Goal: Information Seeking & Learning: Check status

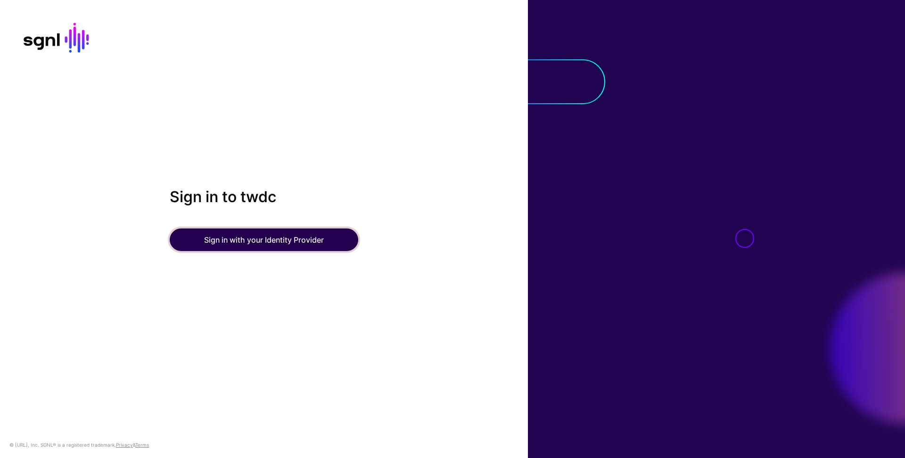
click at [287, 231] on button "Sign in with your Identity Provider" at bounding box center [264, 240] width 188 height 23
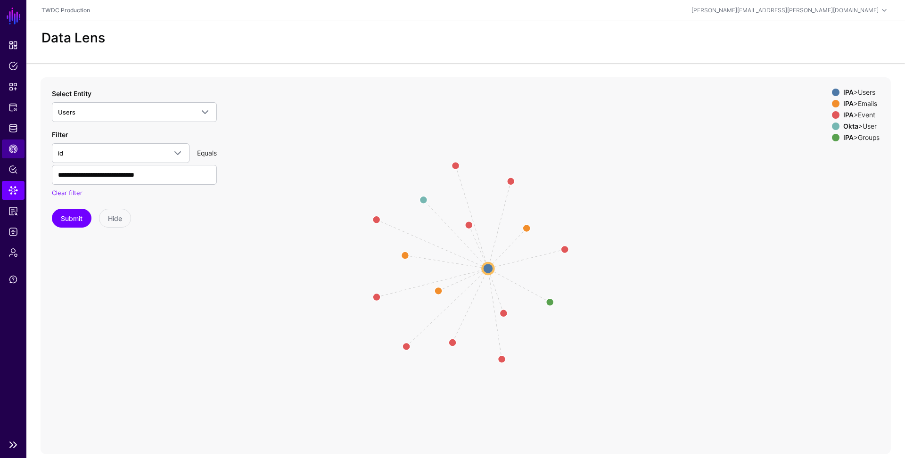
click at [16, 147] on span "CAEP Hub" at bounding box center [12, 148] width 9 height 9
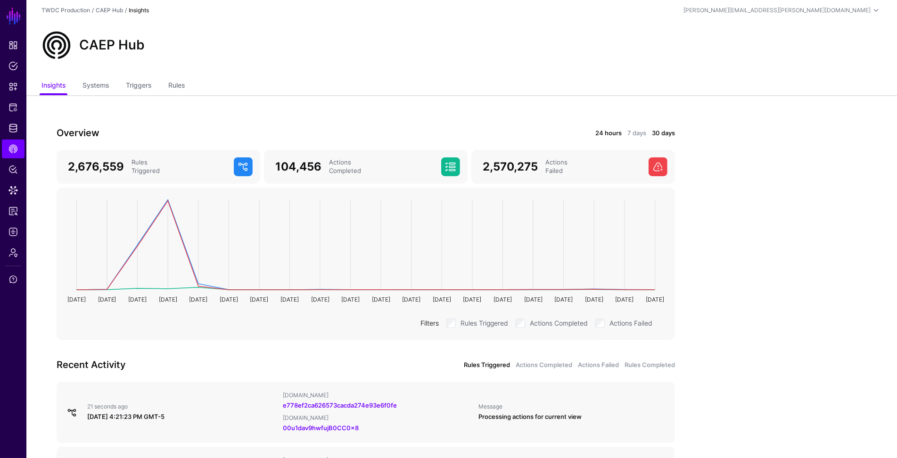
click at [600, 130] on link "24 hours" at bounding box center [608, 133] width 26 height 9
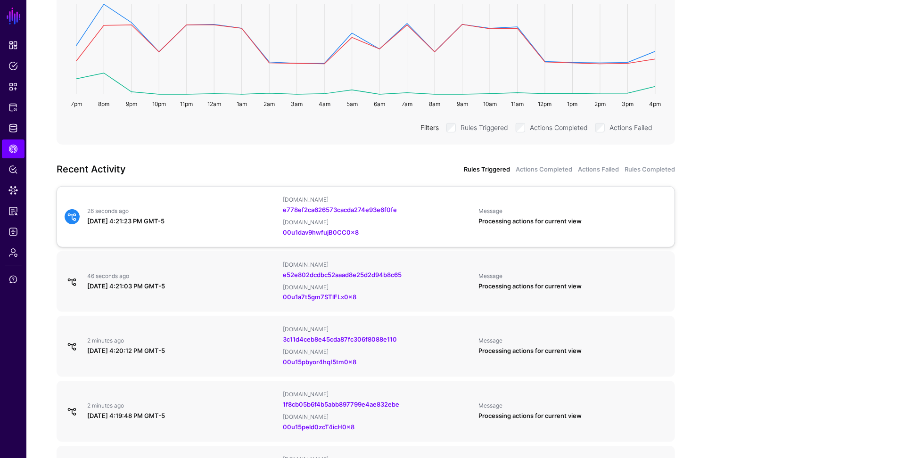
scroll to position [201, 0]
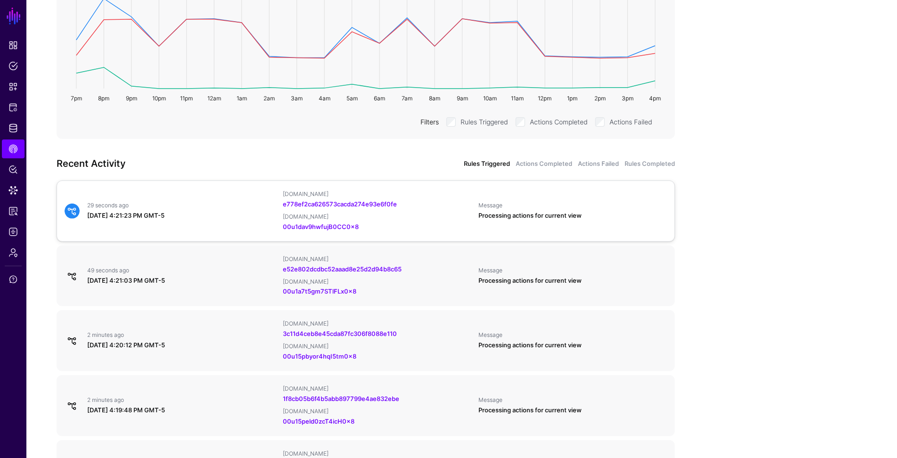
click at [467, 209] on div "IPAUsers.id e778ef2ca626573cacda274e93e6f0fe OktaUser.id 00u1dav9hwfujB0CC0x8" at bounding box center [377, 210] width 196 height 41
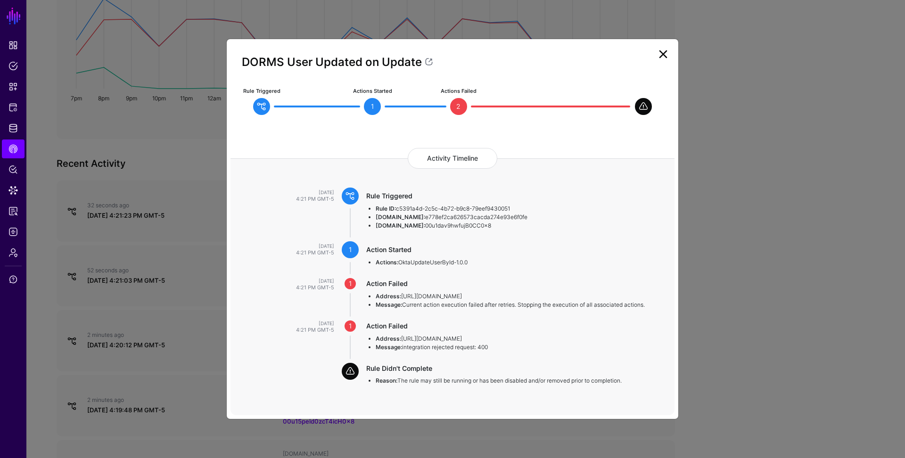
click at [664, 54] on link at bounding box center [662, 54] width 15 height 15
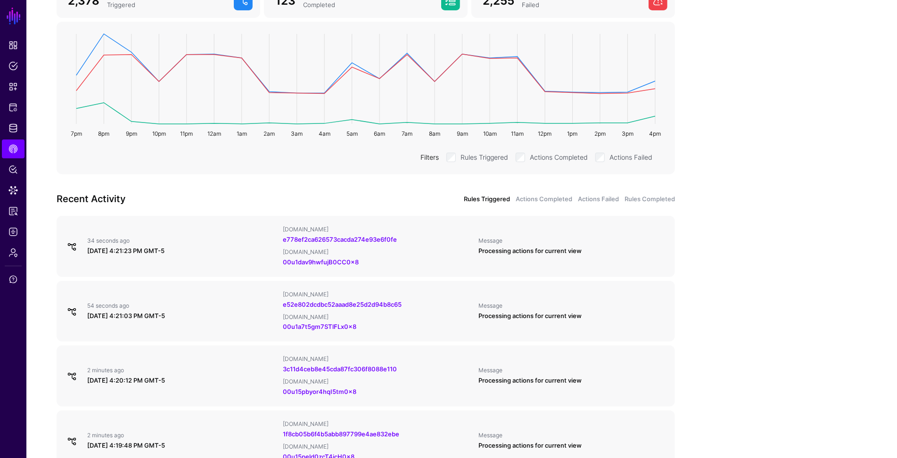
scroll to position [139, 0]
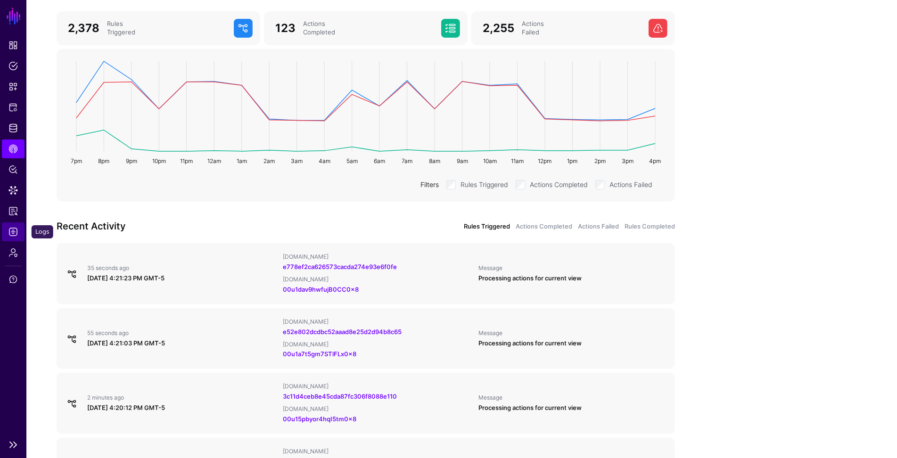
click at [14, 234] on span "Logs" at bounding box center [12, 231] width 9 height 9
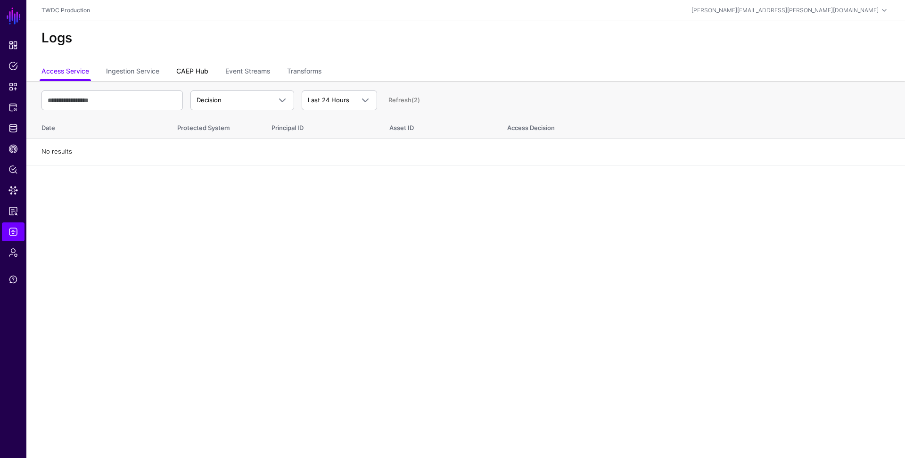
click at [204, 71] on link "CAEP Hub" at bounding box center [192, 72] width 32 height 18
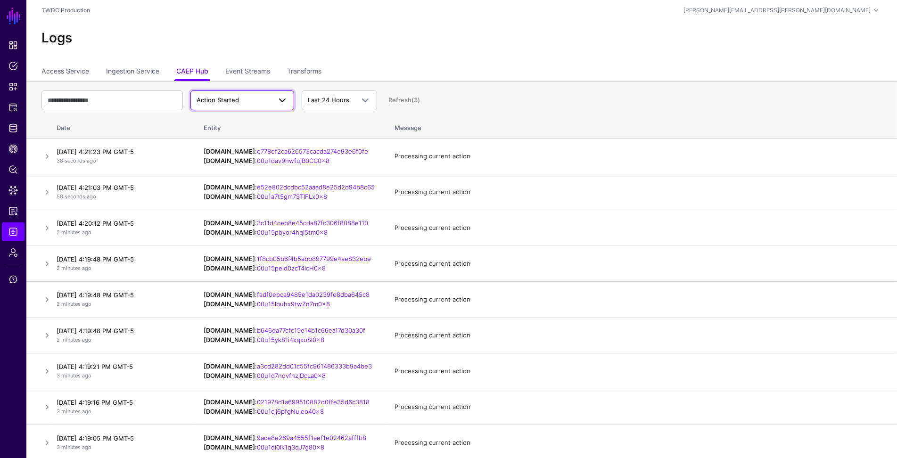
click at [224, 104] on span "Action Started" at bounding box center [233, 100] width 74 height 9
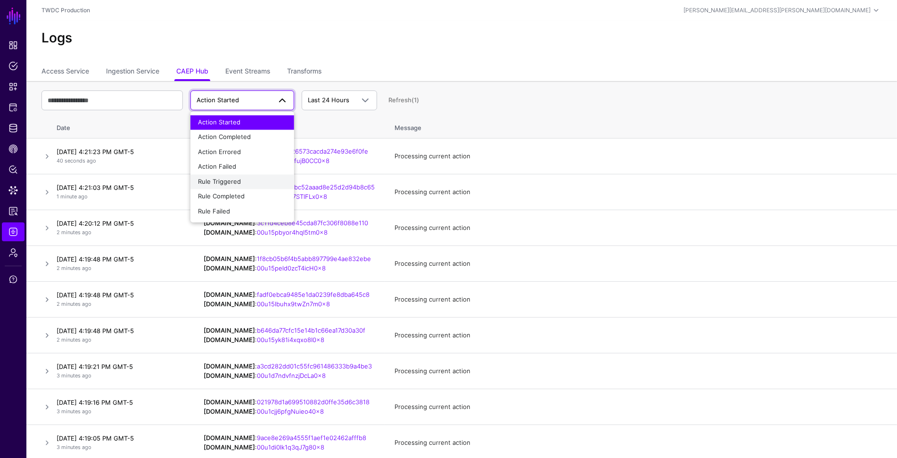
click at [229, 179] on span "Rule Triggered" at bounding box center [219, 182] width 43 height 8
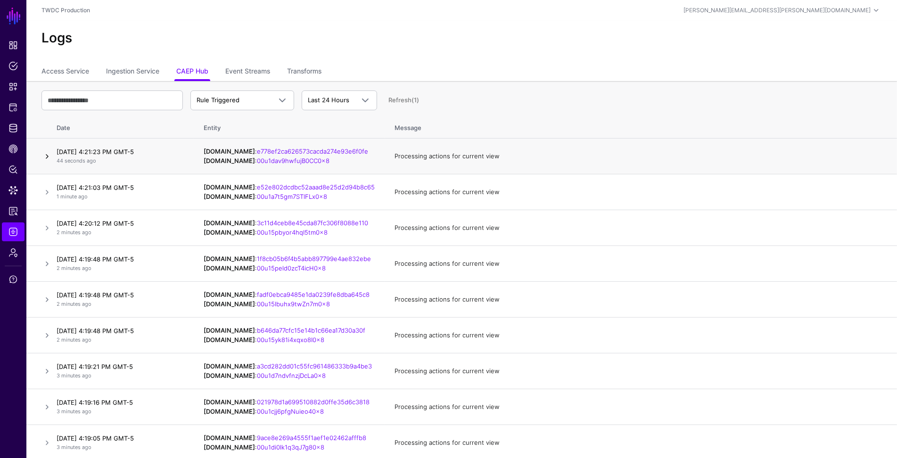
click at [44, 160] on link at bounding box center [46, 156] width 11 height 11
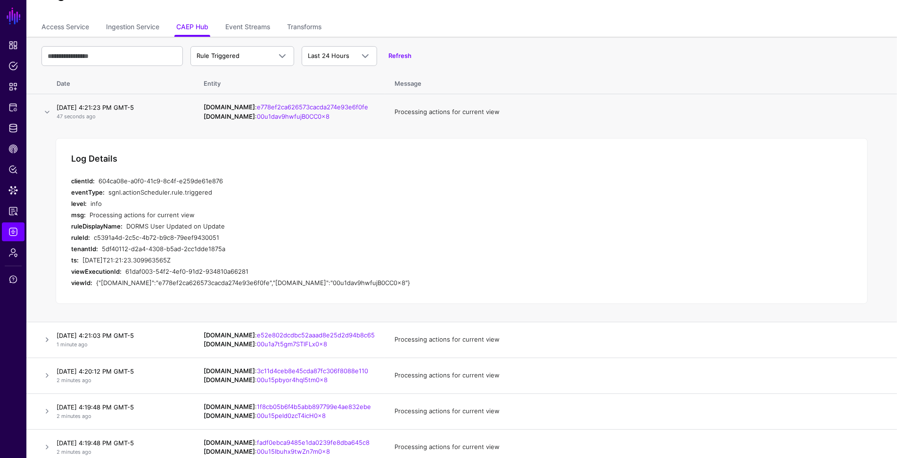
scroll to position [116, 0]
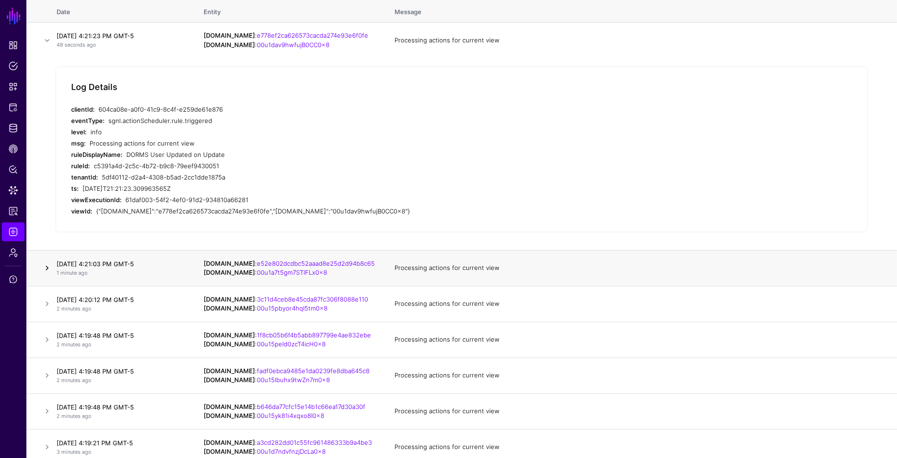
click at [45, 265] on link at bounding box center [46, 267] width 11 height 11
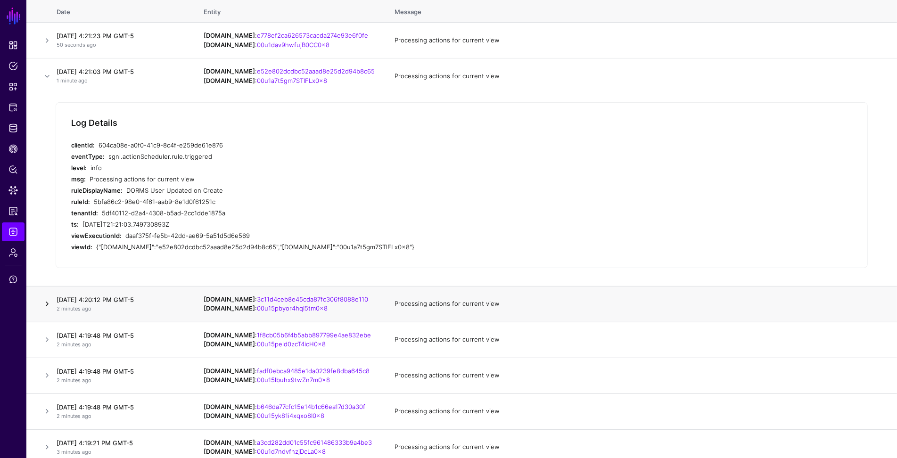
click at [46, 300] on link at bounding box center [46, 303] width 11 height 11
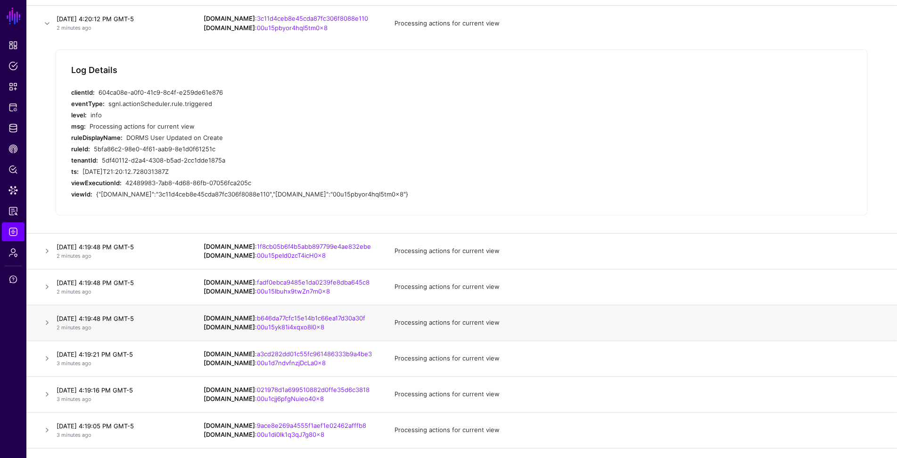
scroll to position [217, 0]
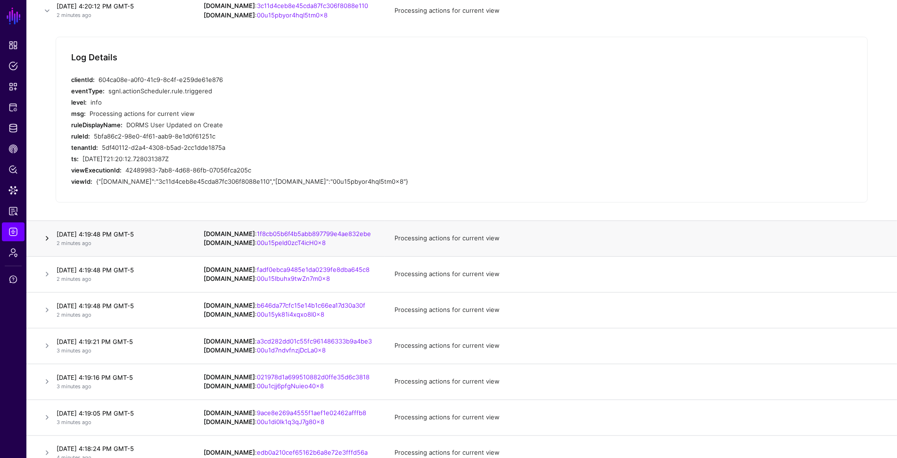
click at [50, 239] on link at bounding box center [46, 238] width 11 height 11
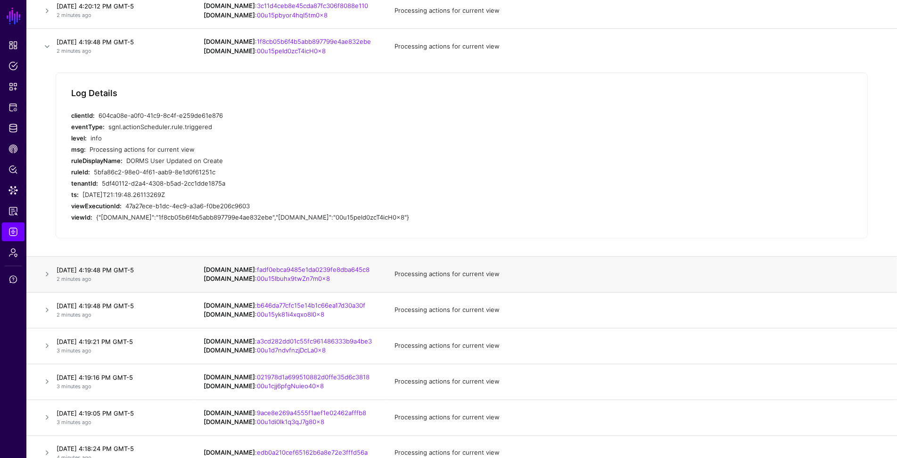
click at [47, 290] on td at bounding box center [39, 274] width 26 height 36
click at [48, 284] on td at bounding box center [39, 274] width 26 height 36
drag, startPoint x: 48, startPoint y: 295, endPoint x: 54, endPoint y: 281, distance: 15.8
click at [48, 295] on td at bounding box center [39, 310] width 26 height 36
click at [53, 278] on td "August 30, 2025 at 4:19:48 PM GMT-5 2 minutes ago" at bounding box center [123, 274] width 141 height 36
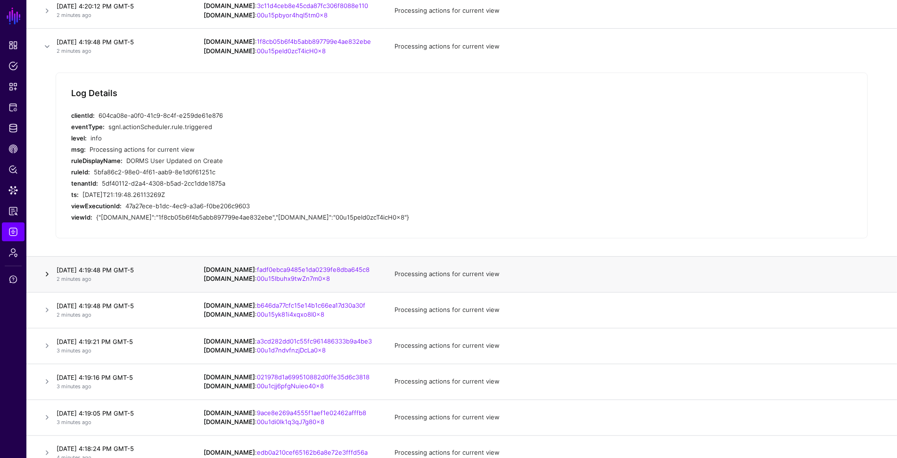
click at [50, 277] on link at bounding box center [46, 274] width 11 height 11
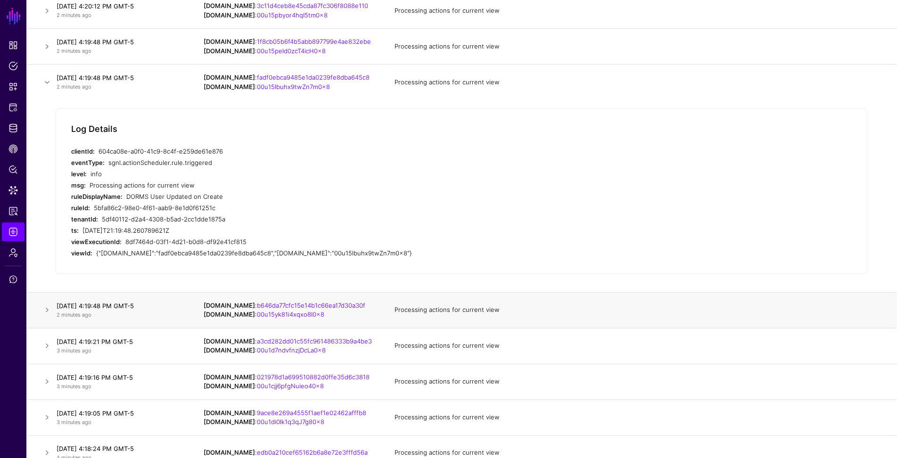
click at [42, 299] on td at bounding box center [39, 310] width 26 height 36
click at [48, 313] on link at bounding box center [46, 309] width 11 height 11
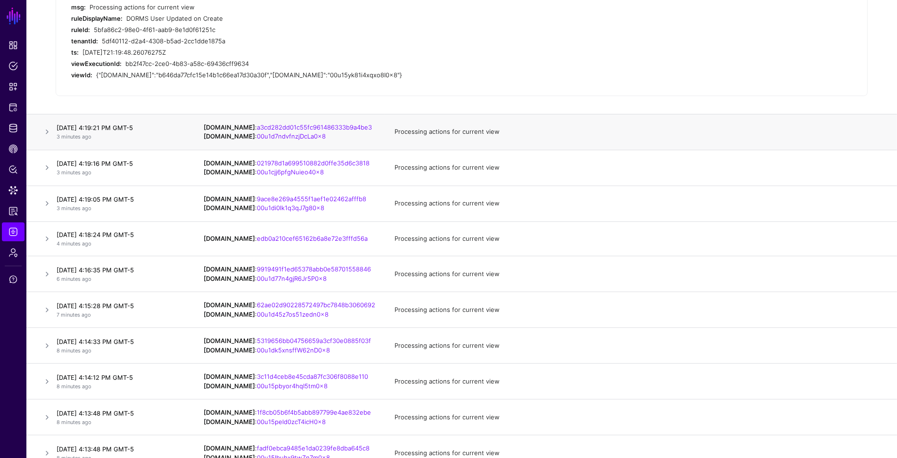
scroll to position [432, 0]
click at [44, 132] on link at bounding box center [46, 131] width 11 height 11
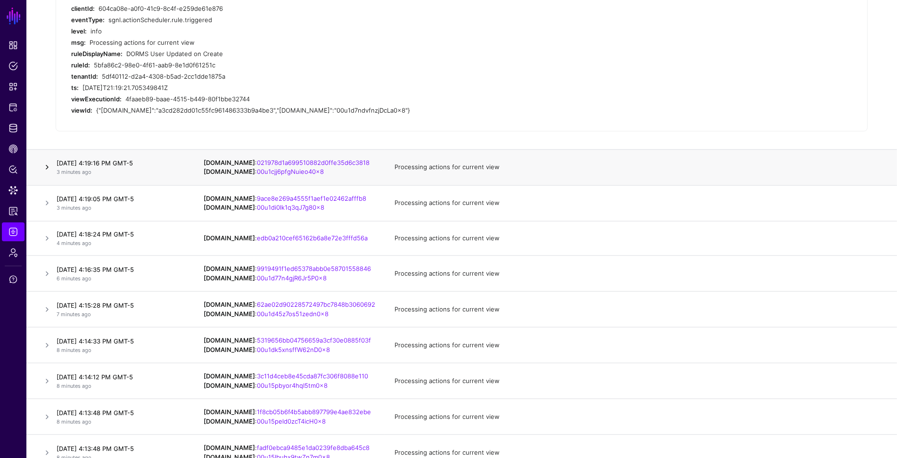
click at [44, 169] on link at bounding box center [46, 167] width 11 height 11
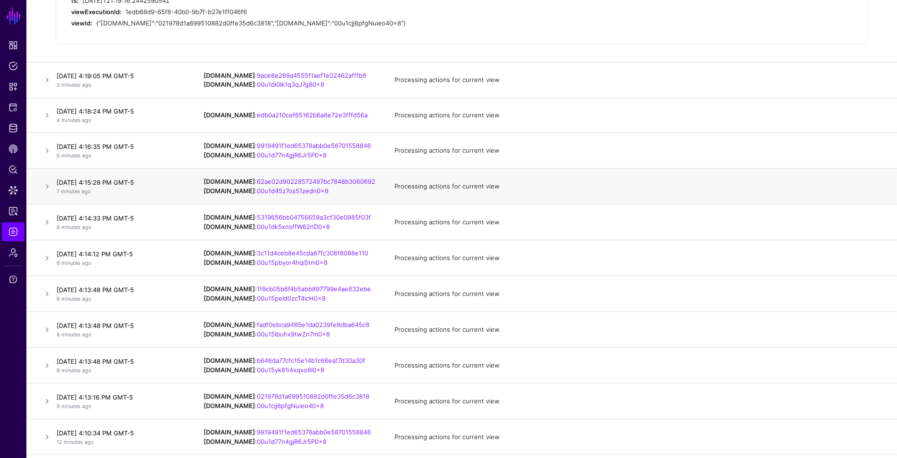
scroll to position [572, 0]
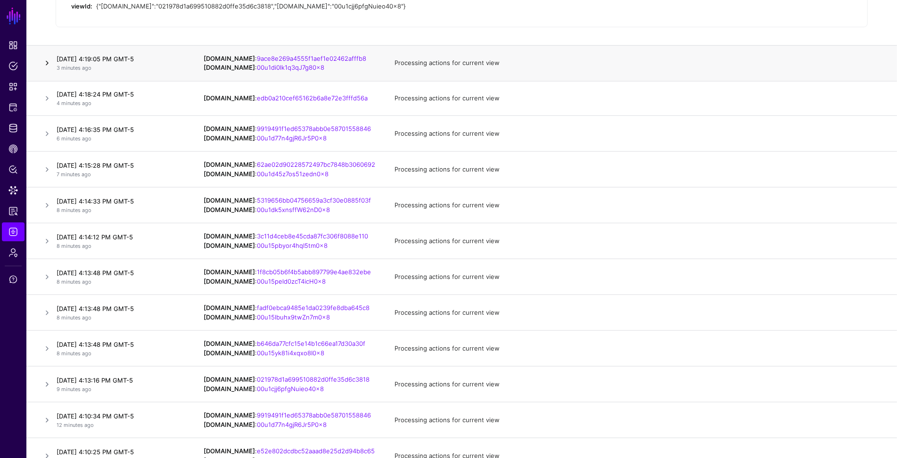
click at [48, 65] on link at bounding box center [46, 62] width 11 height 11
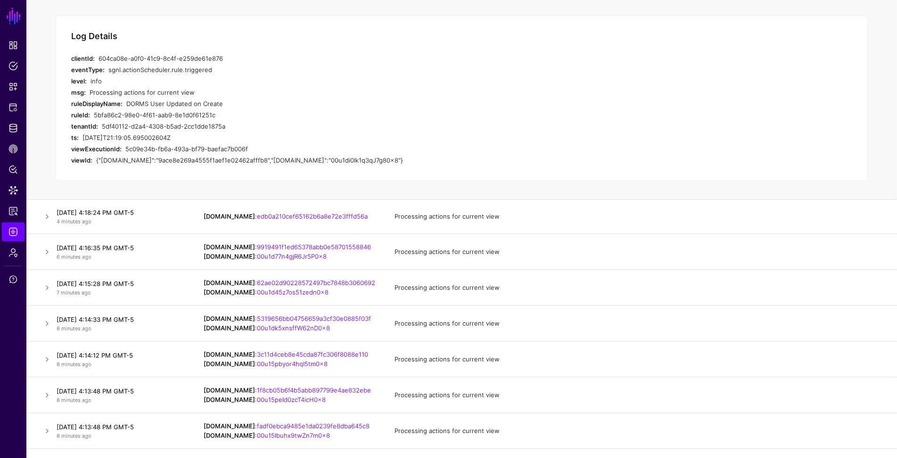
scroll to position [355, 0]
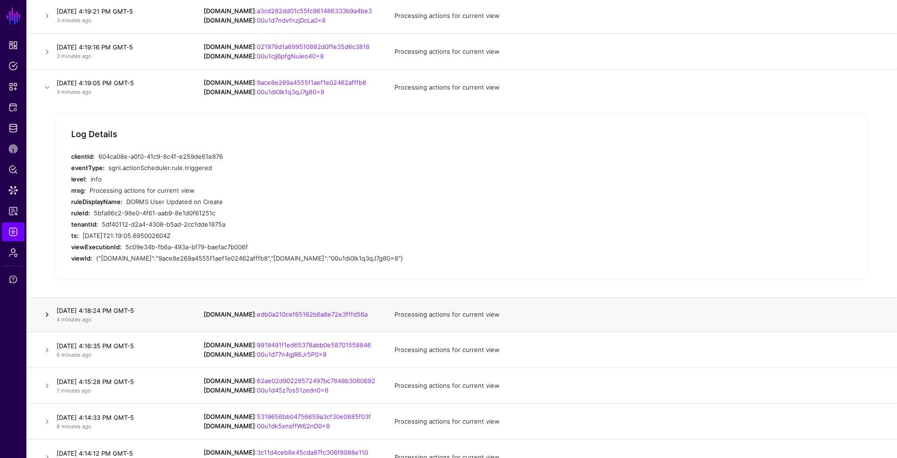
click at [44, 314] on link at bounding box center [46, 314] width 11 height 11
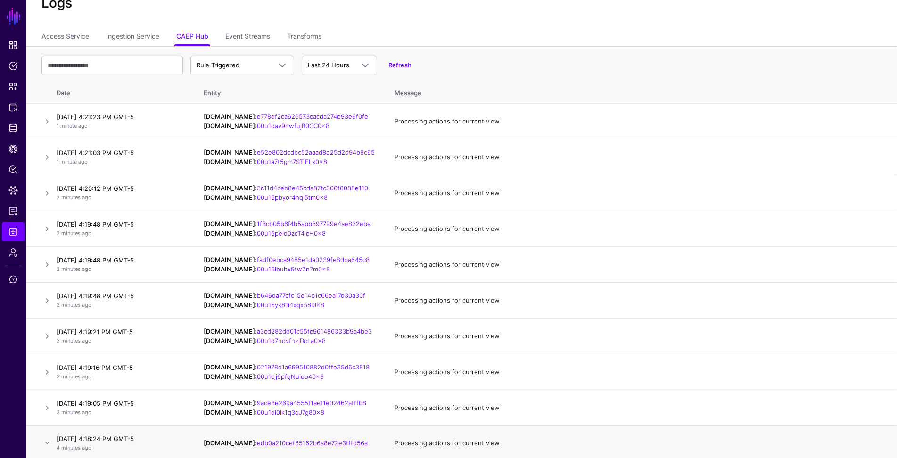
scroll to position [0, 0]
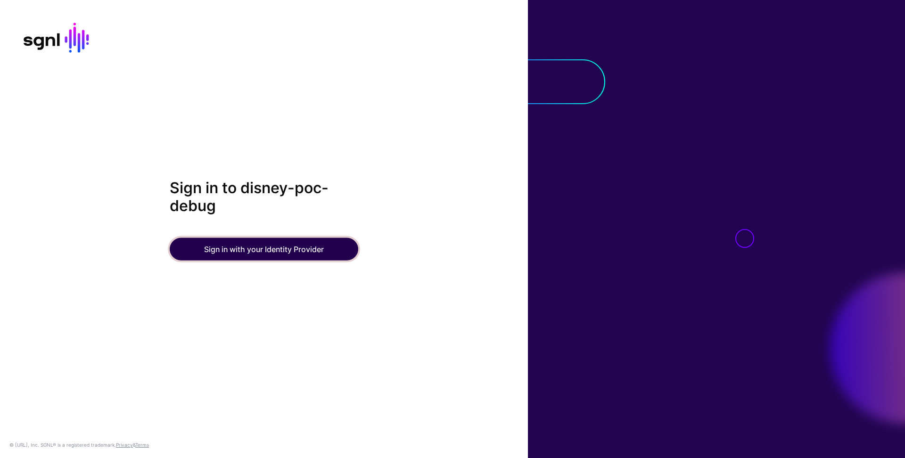
click at [315, 243] on button "Sign in with your Identity Provider" at bounding box center [264, 248] width 188 height 23
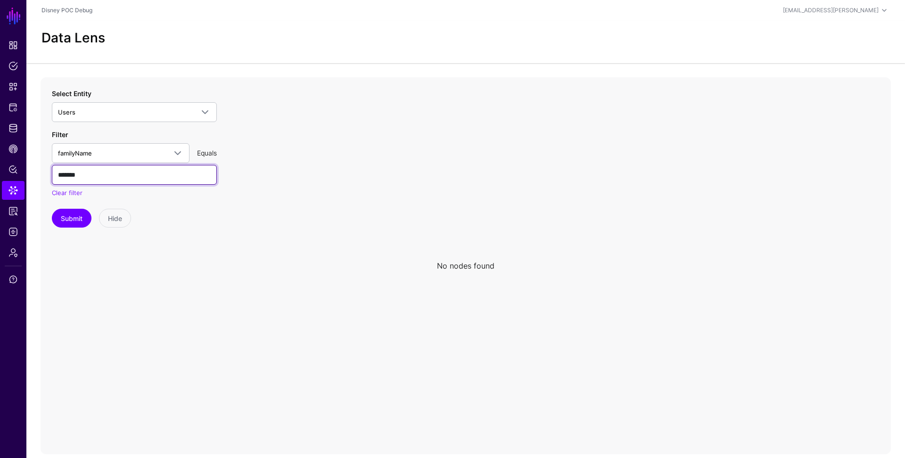
click at [99, 179] on input "*******" at bounding box center [134, 175] width 165 height 20
type input "*******"
click at [52, 209] on button "Submit" at bounding box center [72, 218] width 40 height 19
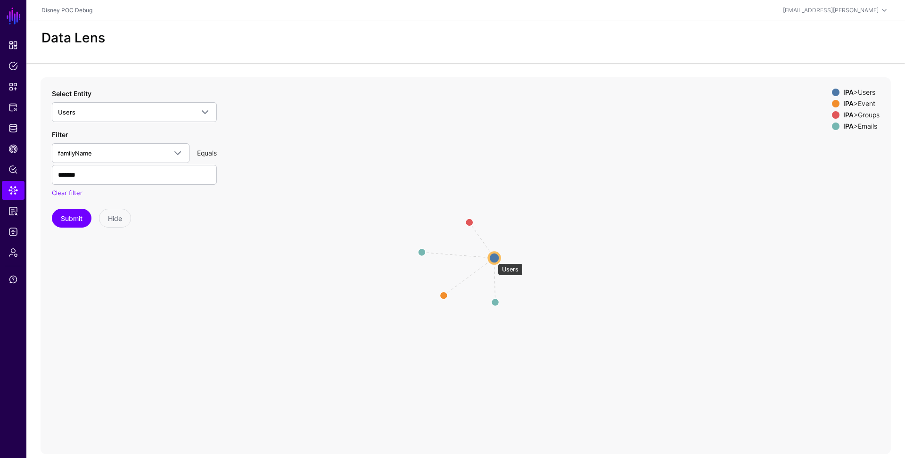
click at [495, 258] on circle at bounding box center [494, 257] width 11 height 11
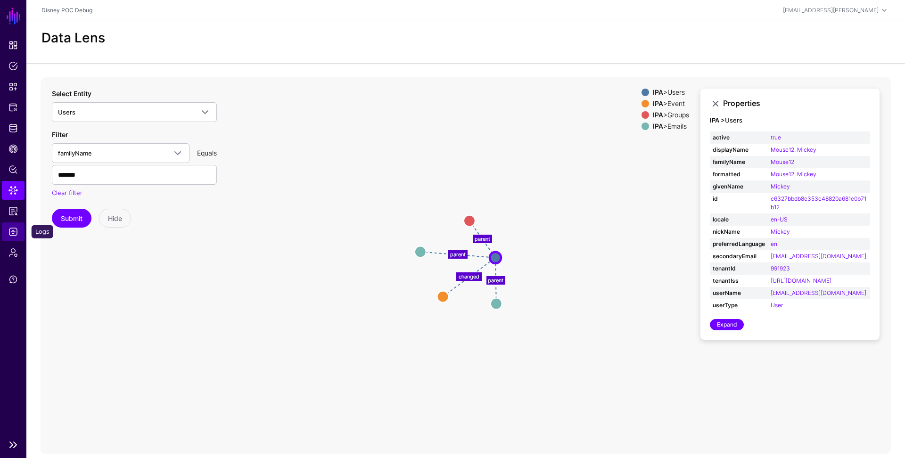
click at [13, 235] on span "Logs" at bounding box center [12, 231] width 9 height 9
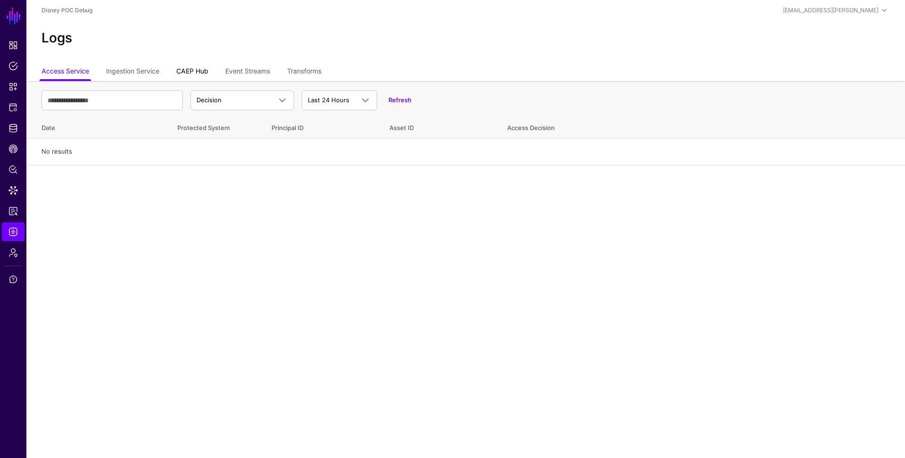
click at [186, 72] on link "CAEP Hub" at bounding box center [192, 72] width 32 height 18
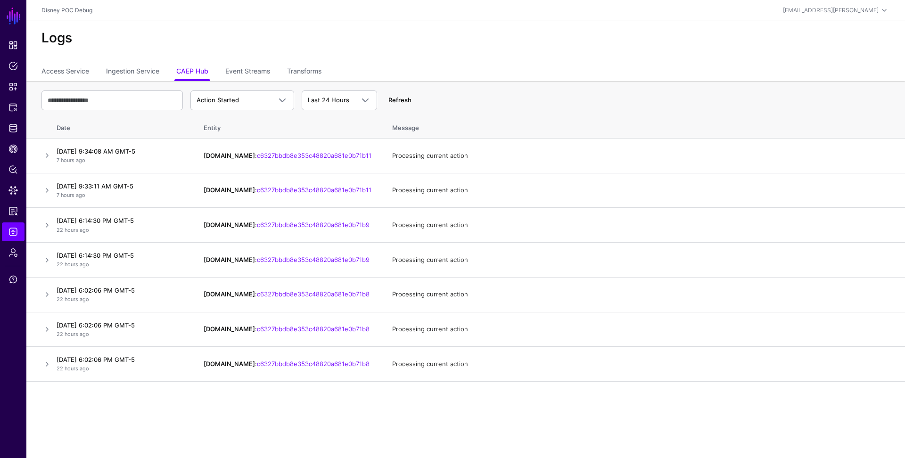
click at [403, 100] on link "Refresh" at bounding box center [399, 100] width 23 height 8
click at [243, 67] on link "Event Streams" at bounding box center [247, 72] width 45 height 18
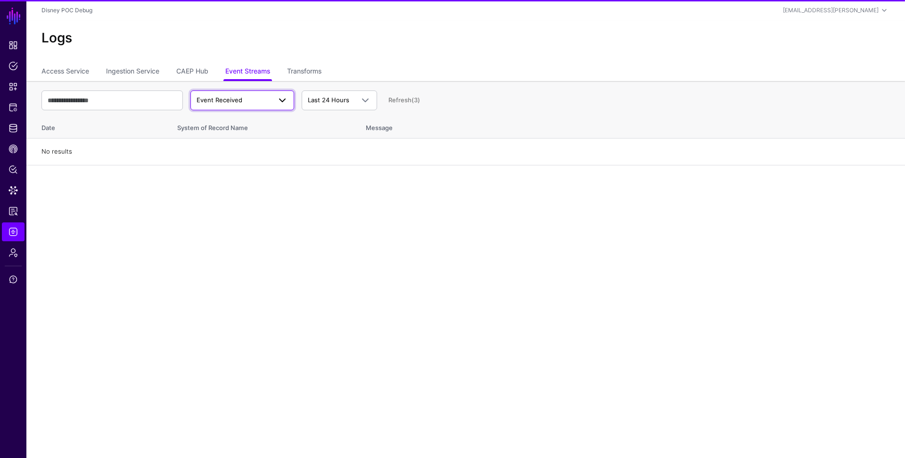
click at [222, 99] on span "Event Received" at bounding box center [219, 100] width 46 height 8
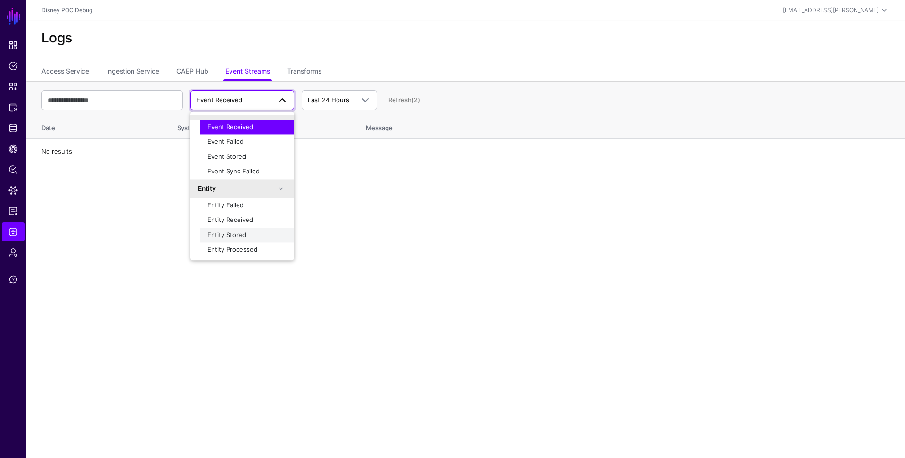
scroll to position [29, 0]
click at [244, 238] on div "Entity Processed" at bounding box center [246, 234] width 79 height 9
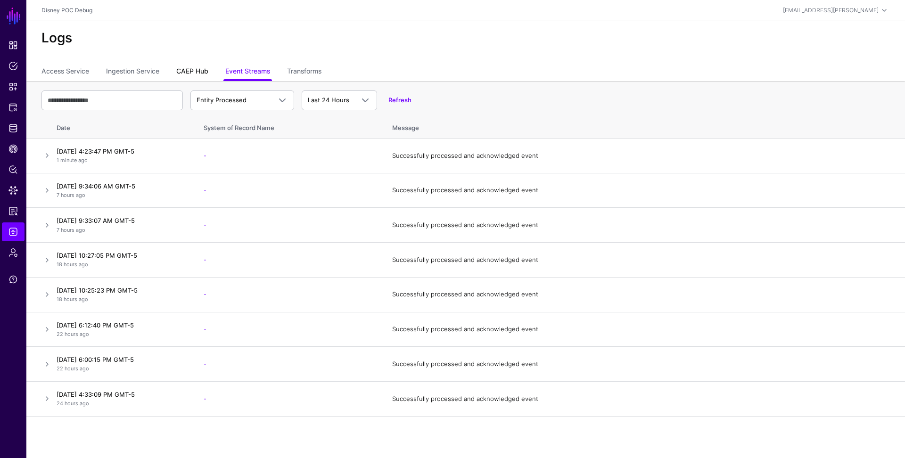
click at [189, 71] on link "CAEP Hub" at bounding box center [192, 72] width 32 height 18
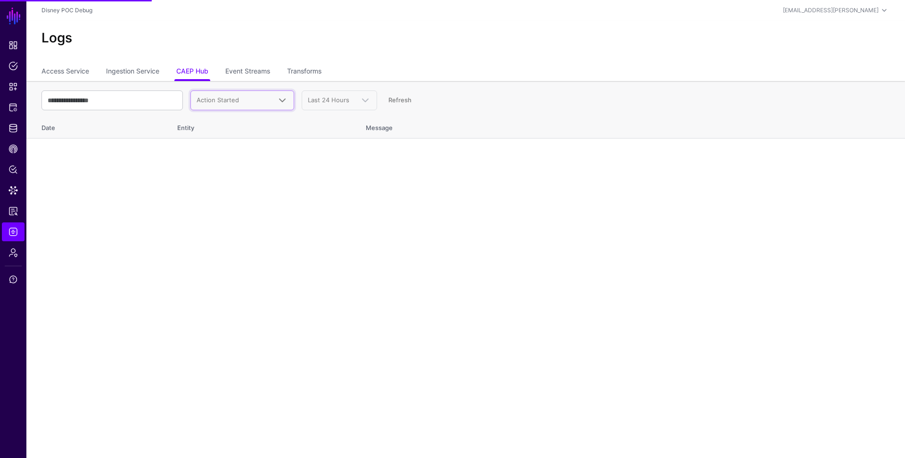
click at [264, 102] on span "Action Started" at bounding box center [233, 100] width 74 height 9
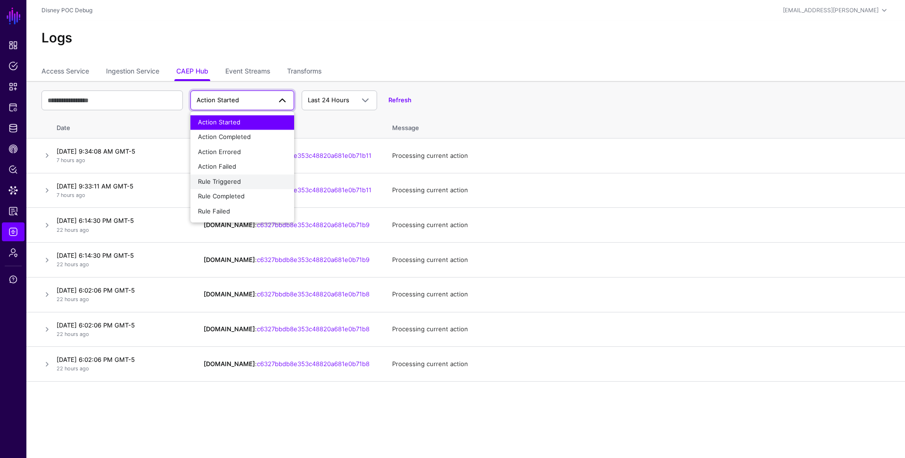
click at [240, 183] on div "Rule Triggered" at bounding box center [242, 181] width 89 height 9
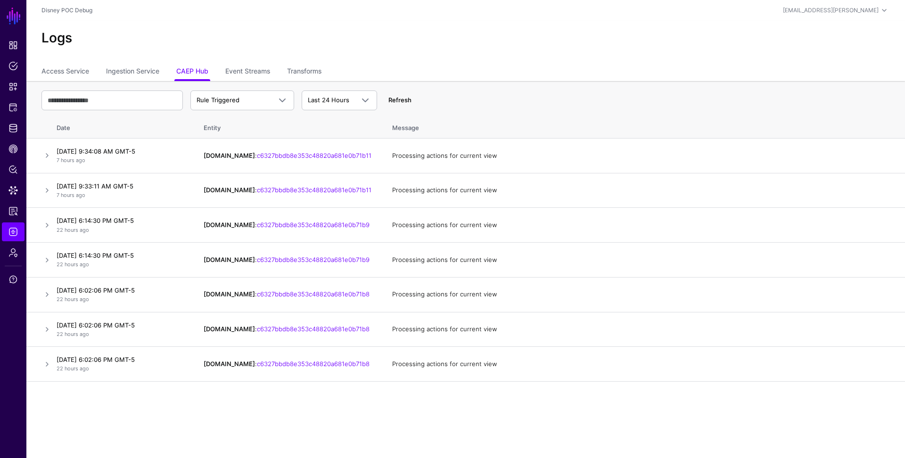
click at [404, 102] on link "Refresh" at bounding box center [399, 100] width 23 height 8
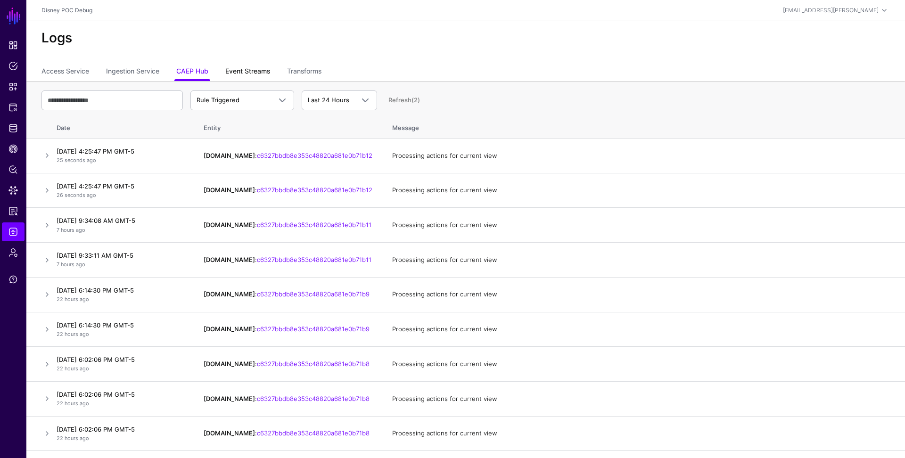
click at [242, 72] on link "Event Streams" at bounding box center [247, 72] width 45 height 18
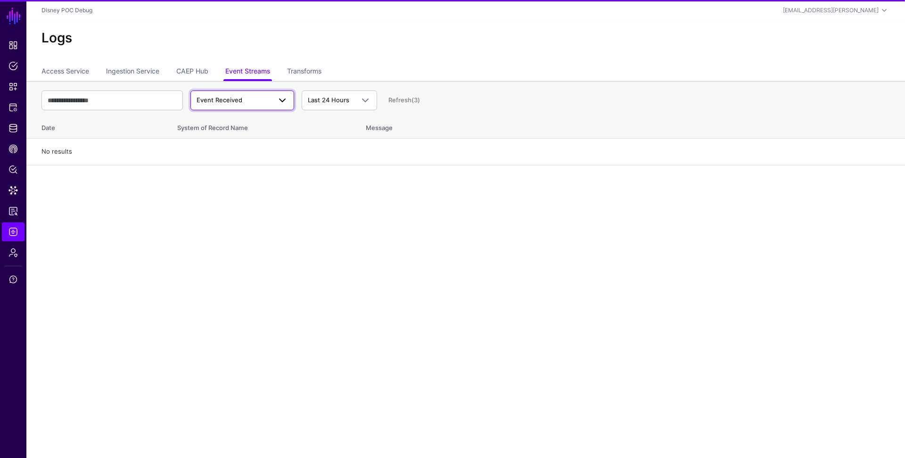
click at [254, 96] on span "Event Received" at bounding box center [233, 100] width 74 height 9
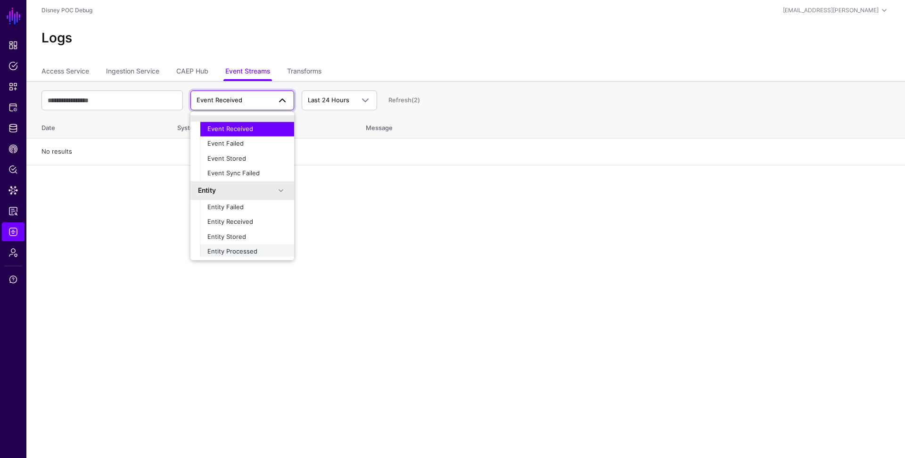
scroll to position [29, 0]
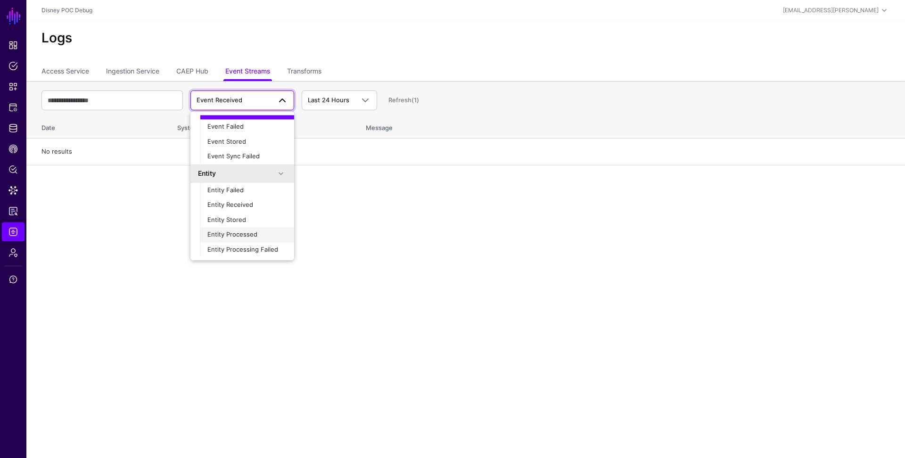
click at [248, 236] on span "Entity Processed" at bounding box center [232, 235] width 50 height 8
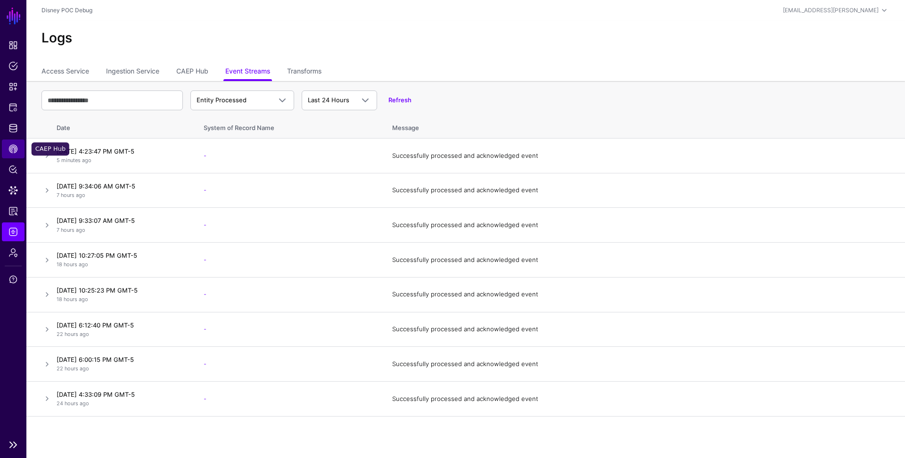
click at [14, 148] on span "CAEP Hub" at bounding box center [12, 148] width 9 height 9
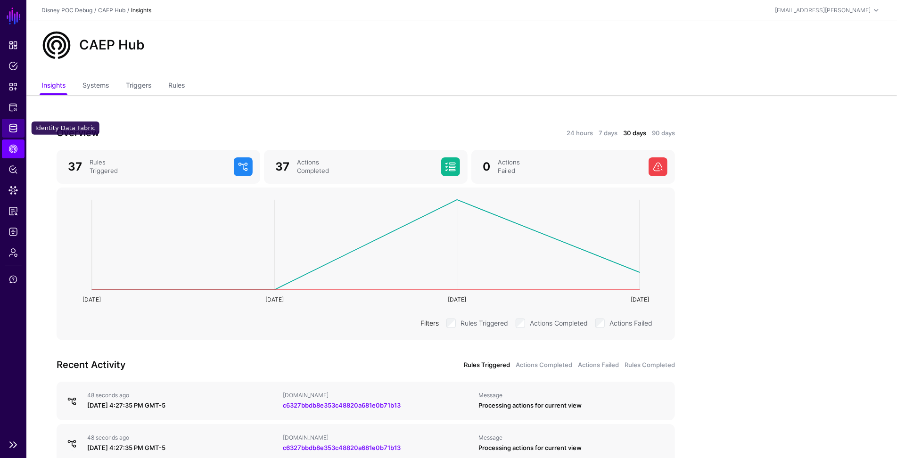
click at [16, 127] on span "Identity Data Fabric" at bounding box center [12, 127] width 9 height 9
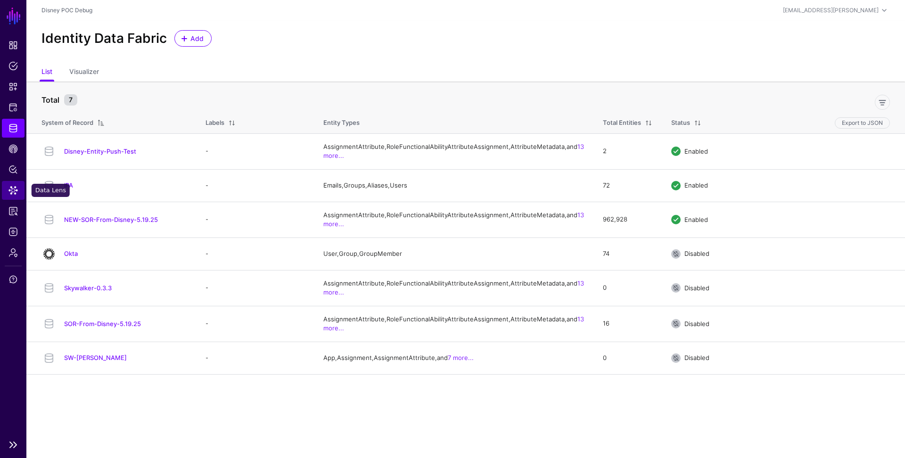
click at [12, 191] on span "Data Lens" at bounding box center [12, 190] width 9 height 9
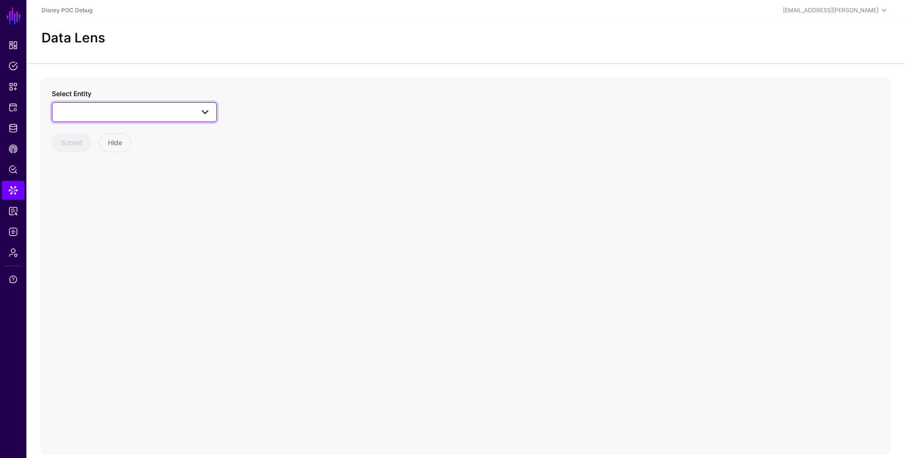
click at [165, 113] on span at bounding box center [134, 111] width 153 height 11
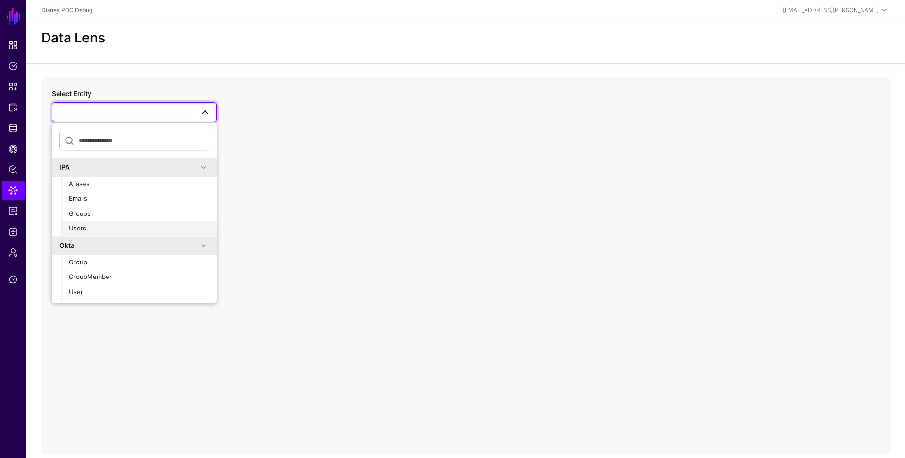
click at [127, 230] on div "Users" at bounding box center [139, 228] width 140 height 9
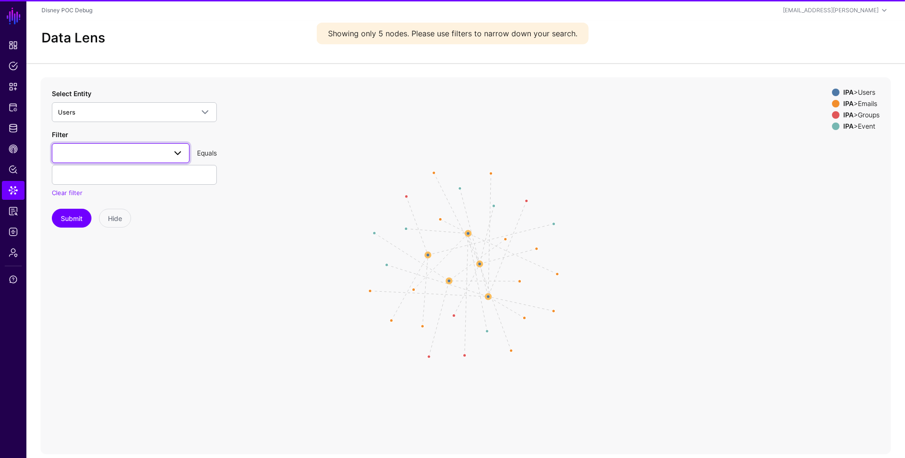
click at [130, 160] on link at bounding box center [121, 153] width 138 height 20
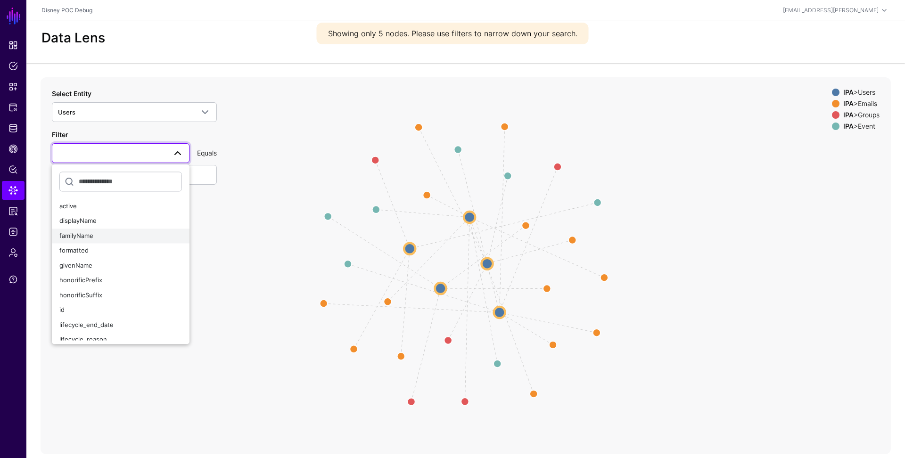
click at [100, 236] on div "familyName" at bounding box center [120, 235] width 123 height 9
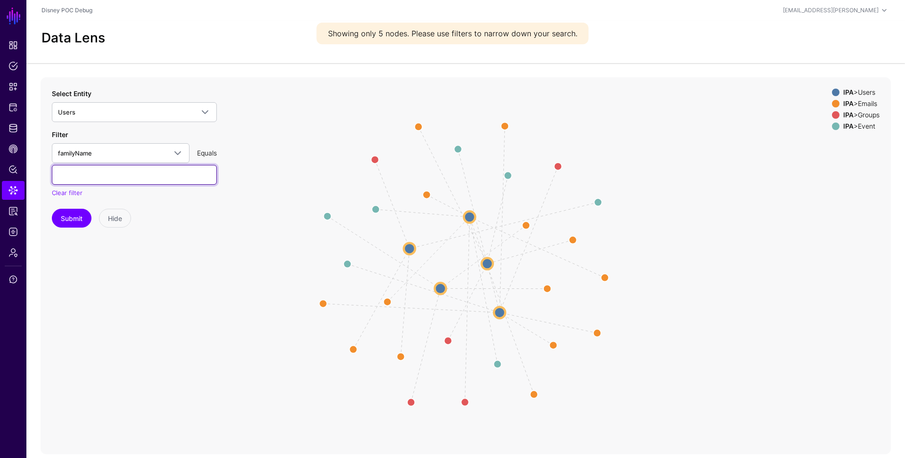
click at [137, 174] on input "text" at bounding box center [134, 175] width 165 height 20
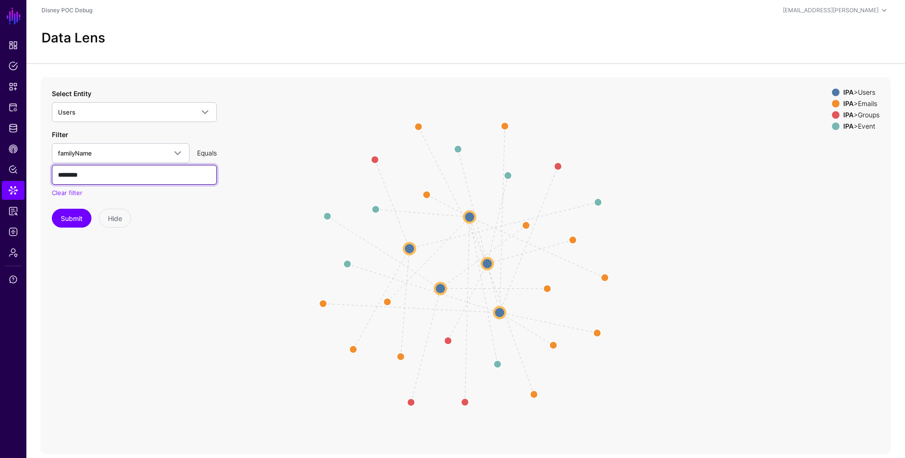
click at [52, 209] on button "Submit" at bounding box center [72, 218] width 40 height 19
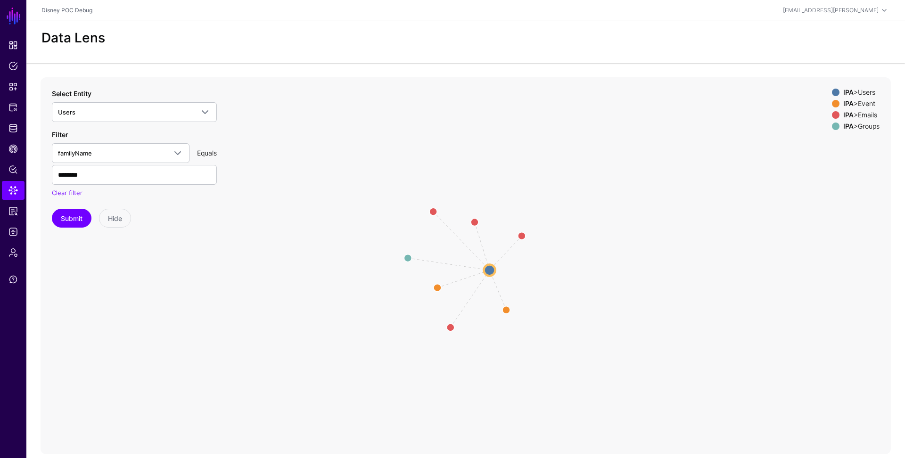
click at [488, 270] on circle at bounding box center [489, 269] width 11 height 11
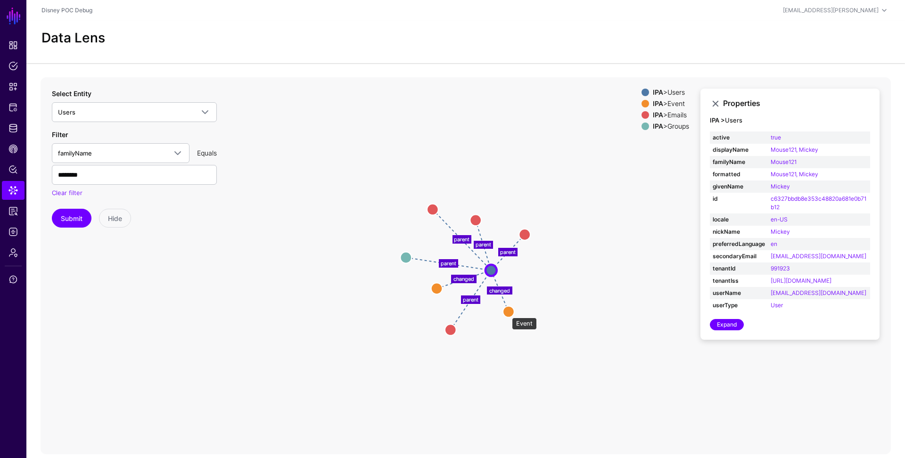
click at [507, 313] on circle at bounding box center [508, 311] width 11 height 11
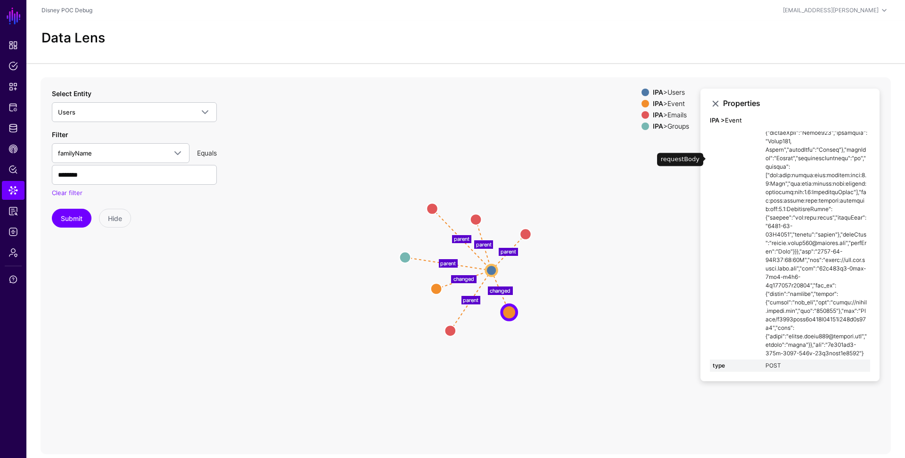
scroll to position [820, 0]
click at [438, 293] on circle at bounding box center [436, 288] width 11 height 11
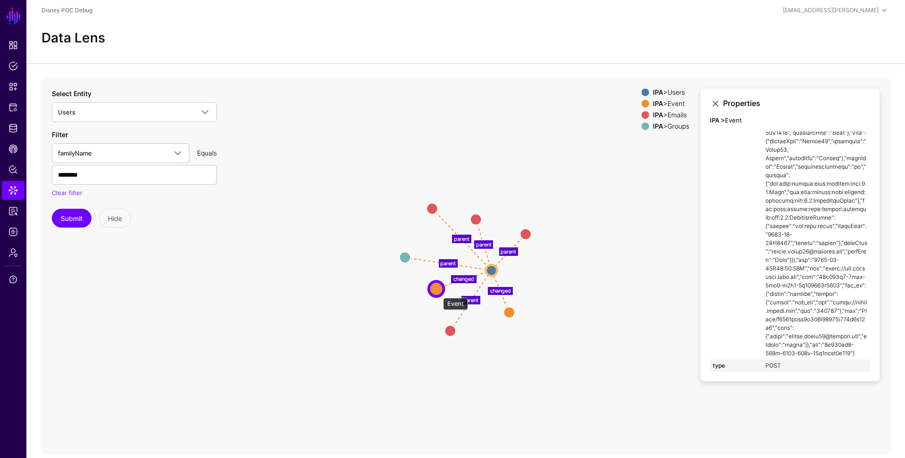
scroll to position [803, 0]
click at [515, 315] on icon "parent parent parent parent changed parent changed Emails Emails Emails Emails …" at bounding box center [466, 265] width 850 height 377
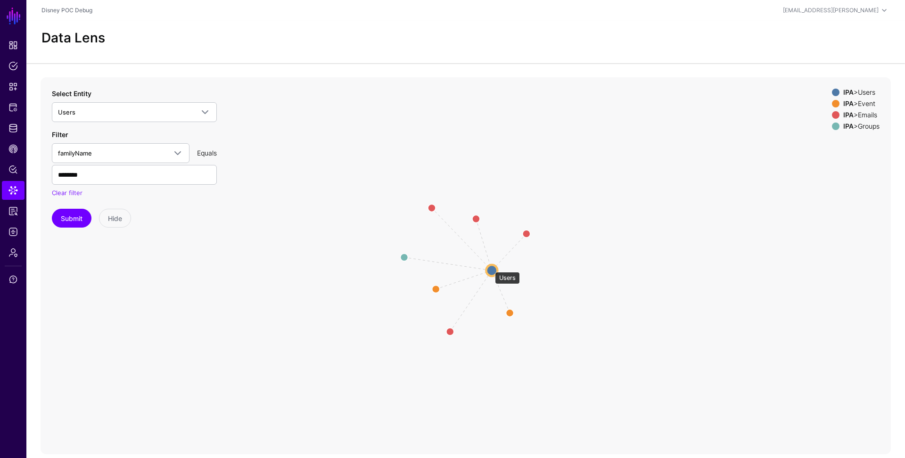
click at [490, 267] on circle at bounding box center [491, 270] width 11 height 11
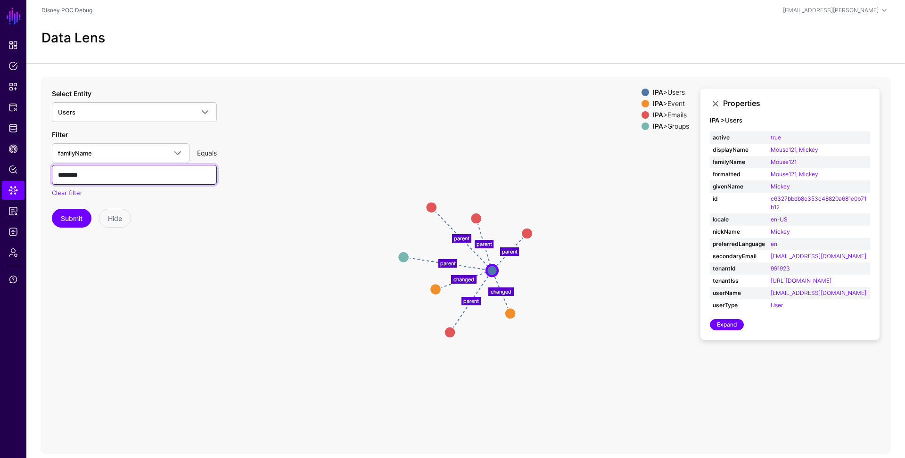
click at [108, 176] on input "********" at bounding box center [134, 175] width 165 height 20
type input "********"
click at [67, 213] on button "Submit" at bounding box center [72, 218] width 40 height 19
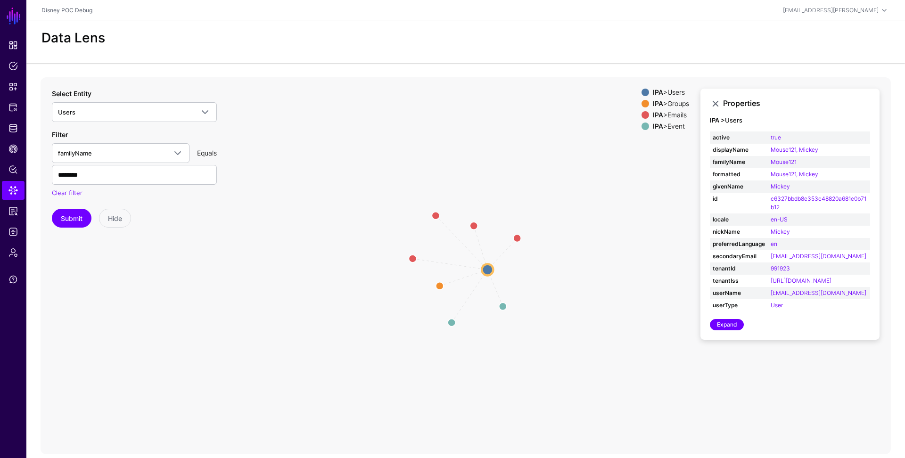
click at [485, 270] on circle at bounding box center [487, 269] width 11 height 11
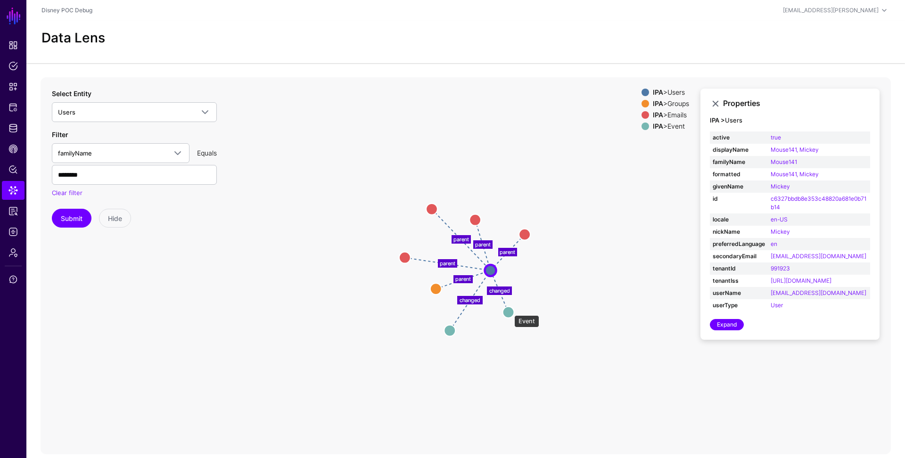
click at [509, 311] on circle at bounding box center [508, 311] width 11 height 11
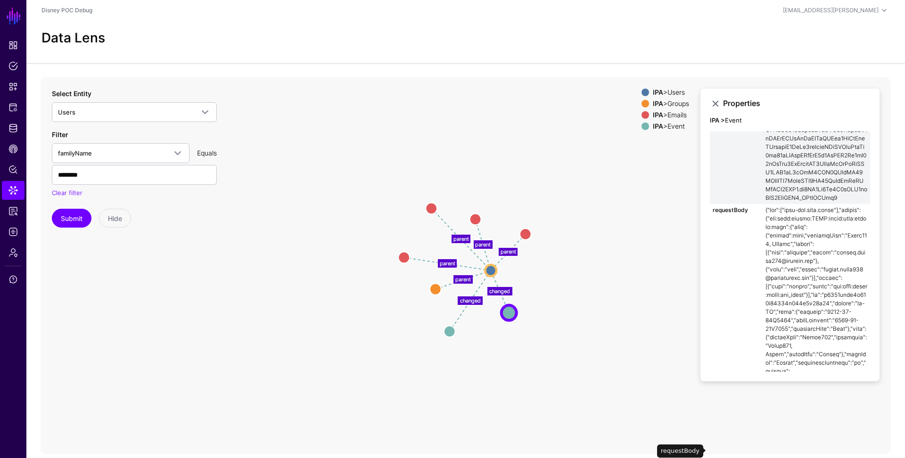
scroll to position [679, 0]
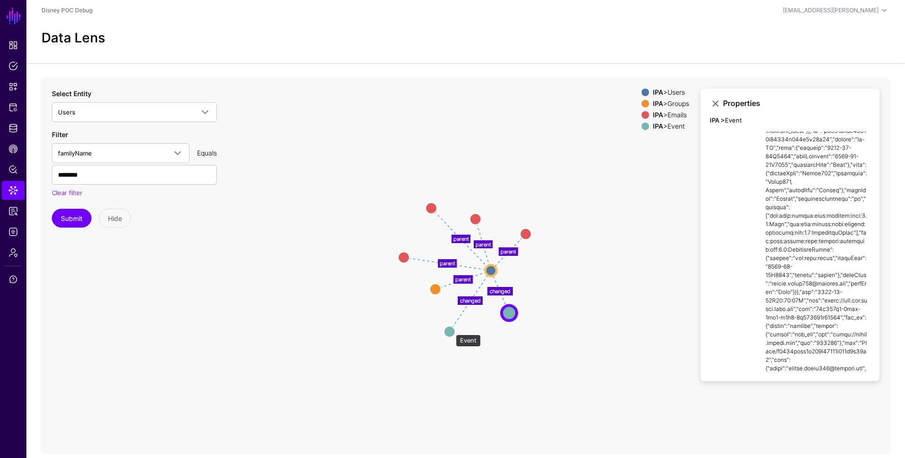
click at [451, 330] on circle at bounding box center [449, 331] width 11 height 11
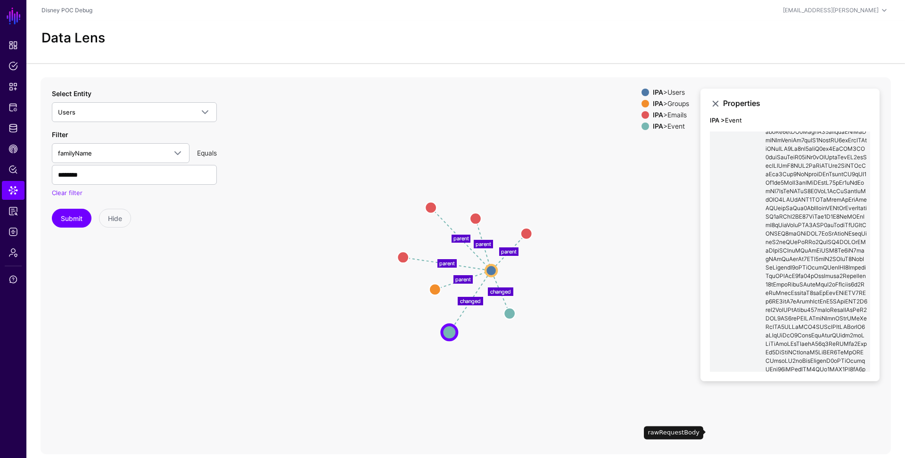
scroll to position [0, 0]
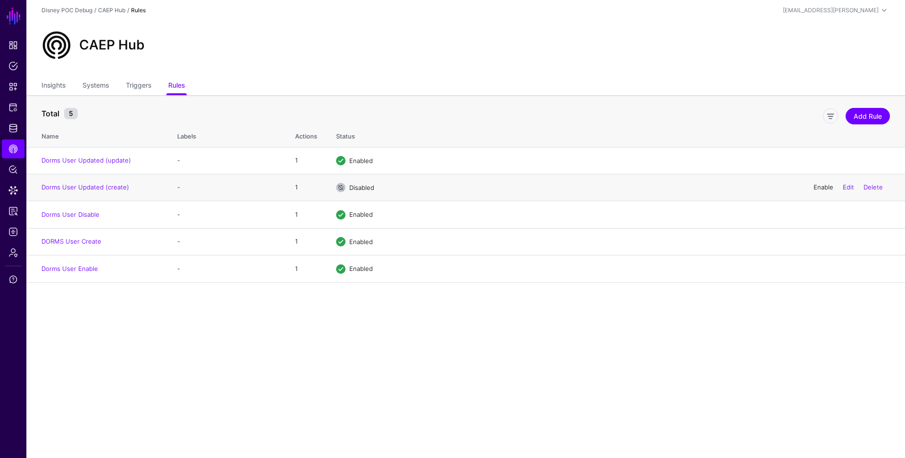
click at [823, 187] on link "Enable" at bounding box center [823, 187] width 20 height 8
click at [105, 160] on link "Dorms User Updated (update)" at bounding box center [86, 160] width 90 height 8
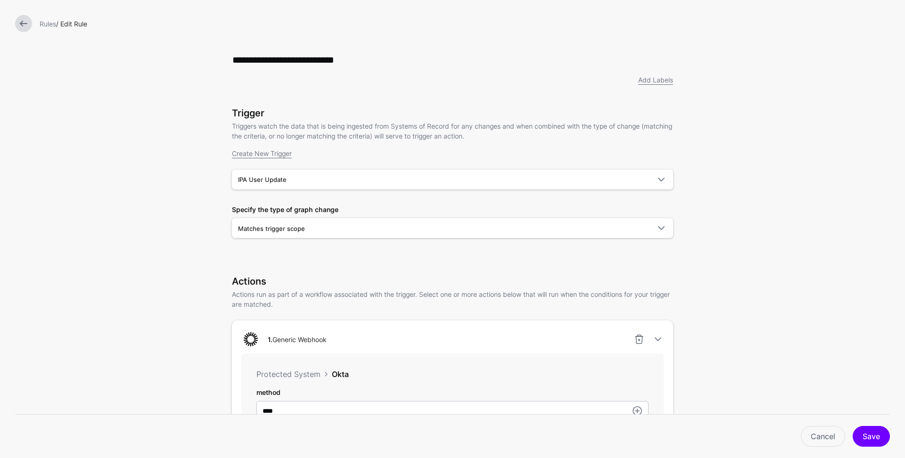
drag, startPoint x: 19, startPoint y: 24, endPoint x: 23, endPoint y: 27, distance: 5.0
click at [19, 24] on link at bounding box center [23, 23] width 17 height 17
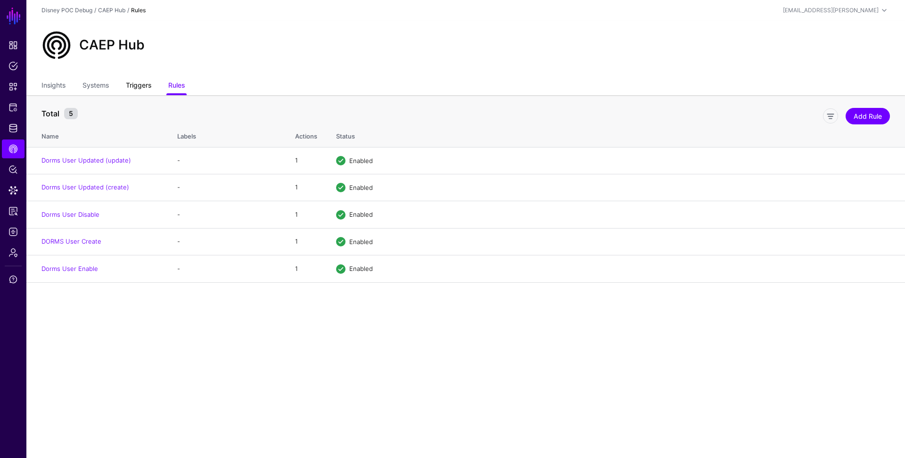
click at [133, 85] on link "Triggers" at bounding box center [138, 86] width 25 height 18
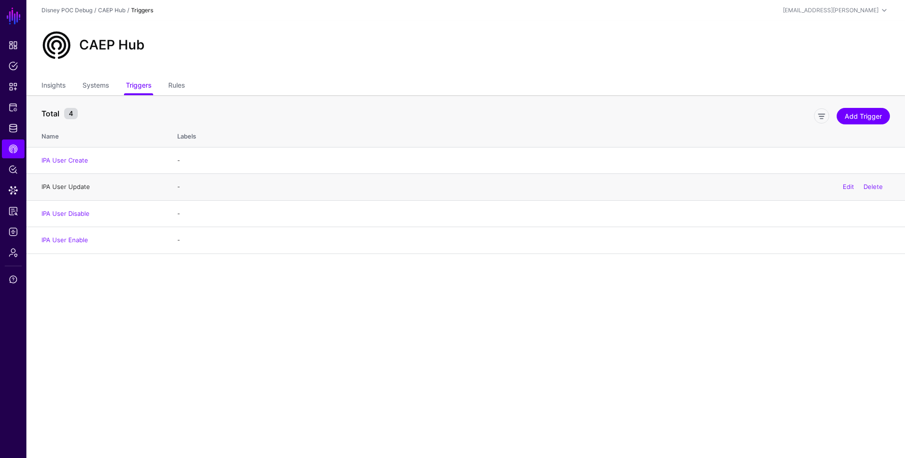
click at [74, 186] on link "IPA User Update" at bounding box center [65, 187] width 49 height 8
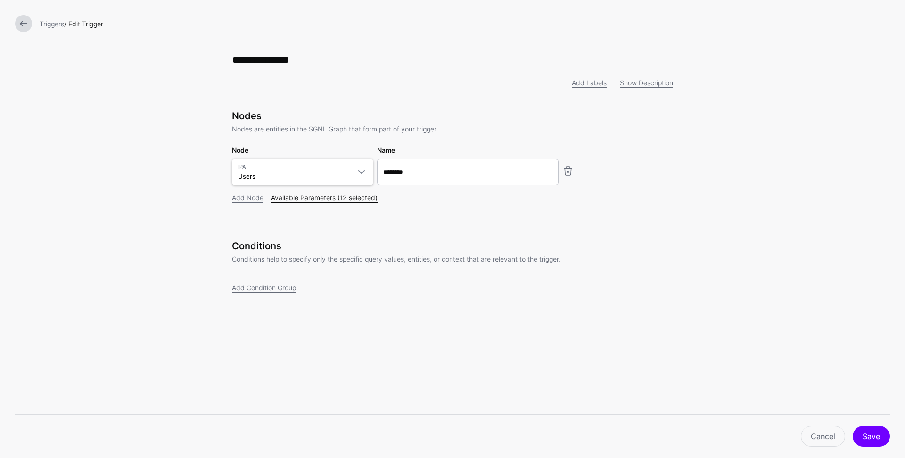
click at [312, 199] on link "Available Parameters (12 selected)" at bounding box center [324, 198] width 106 height 8
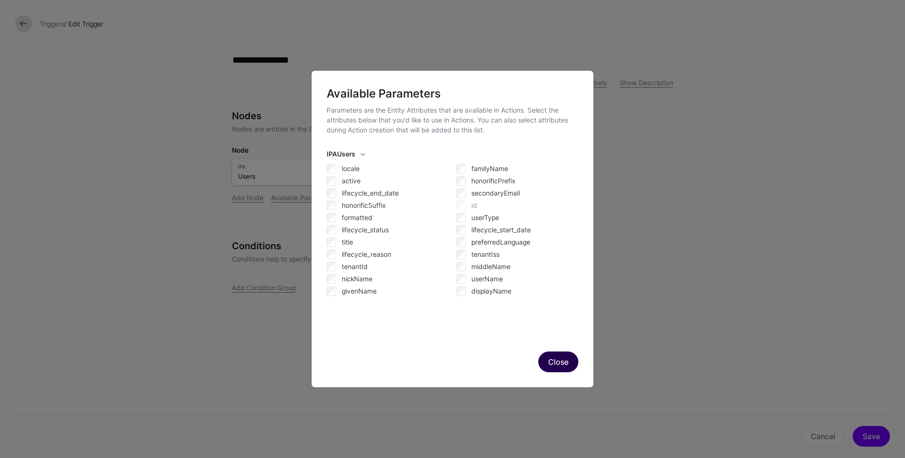
click at [559, 366] on button "Close" at bounding box center [558, 362] width 40 height 21
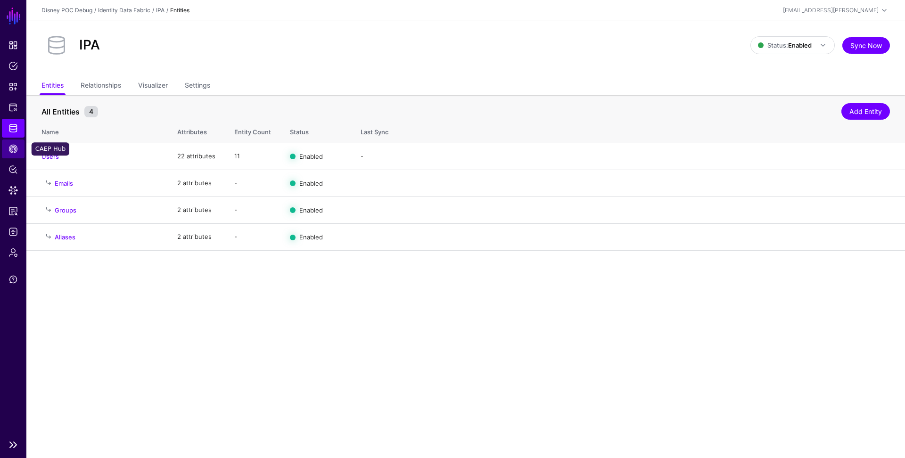
click at [14, 152] on span "CAEP Hub" at bounding box center [12, 148] width 9 height 9
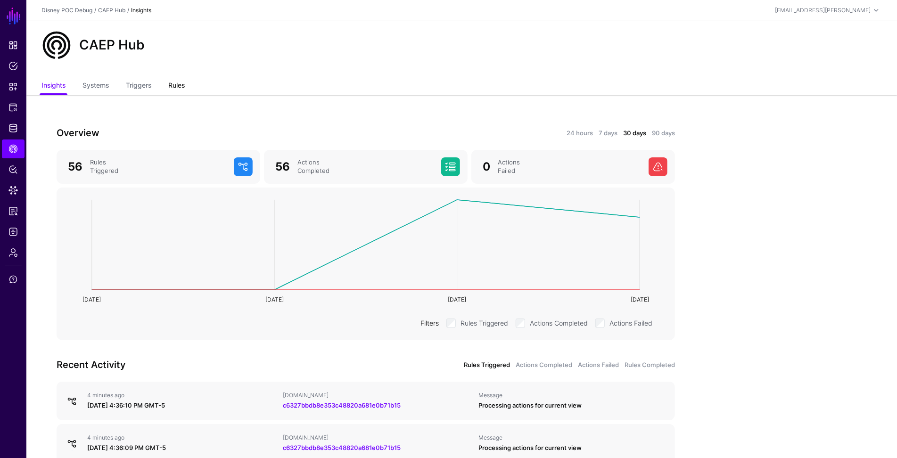
click at [174, 85] on link "Rules" at bounding box center [176, 86] width 16 height 18
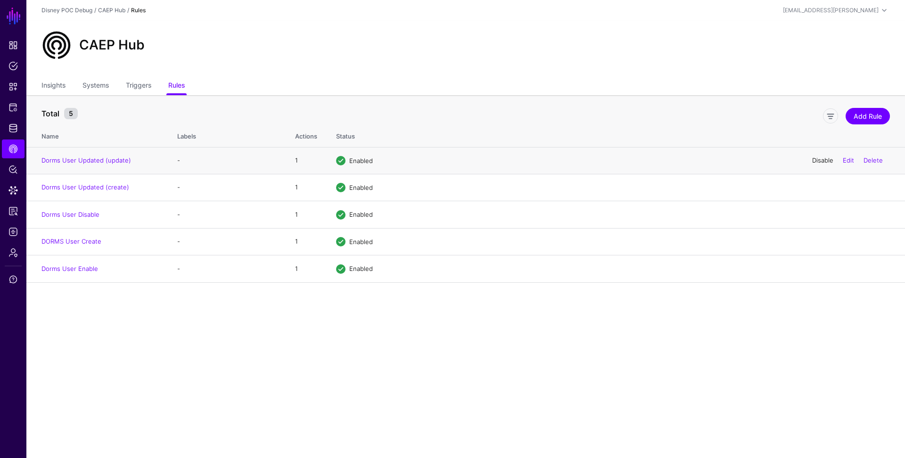
click at [815, 159] on link "Disable" at bounding box center [822, 160] width 21 height 8
click at [819, 161] on link "Enable" at bounding box center [823, 160] width 20 height 8
click at [822, 188] on link "Disable" at bounding box center [822, 187] width 21 height 8
click at [820, 187] on link "Enable" at bounding box center [823, 187] width 20 height 8
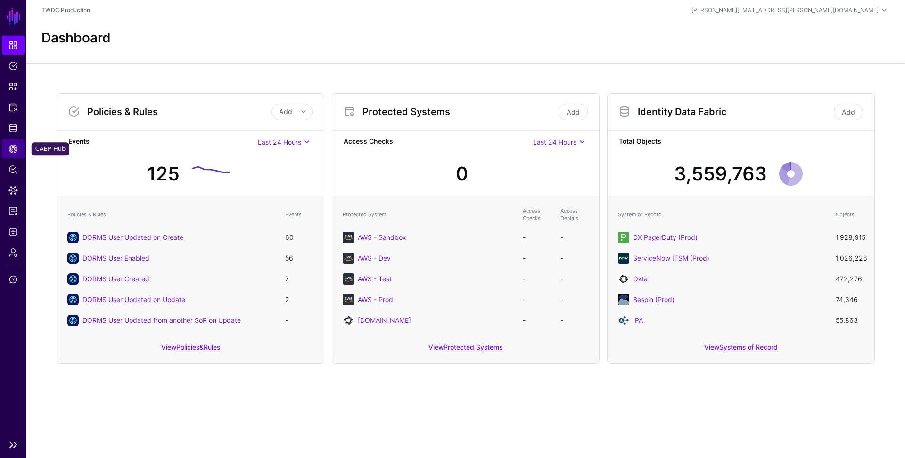
click at [6, 143] on link "CAEP Hub" at bounding box center [13, 148] width 23 height 19
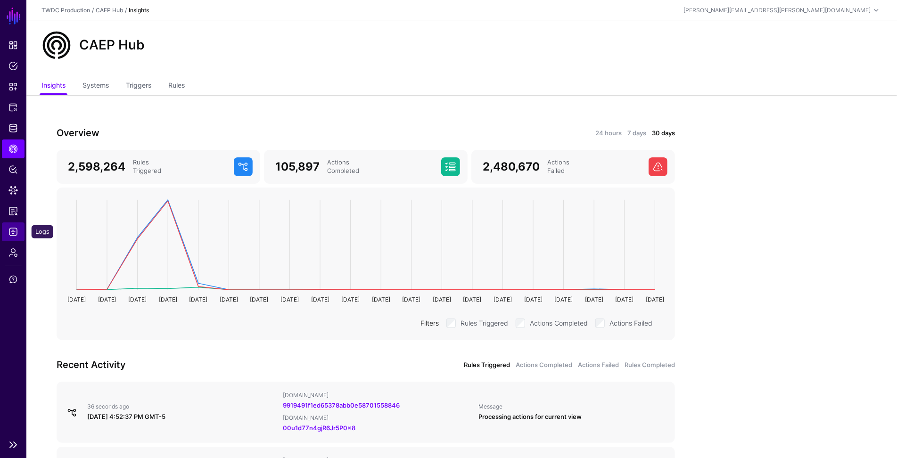
click at [12, 232] on span "Logs" at bounding box center [12, 231] width 9 height 9
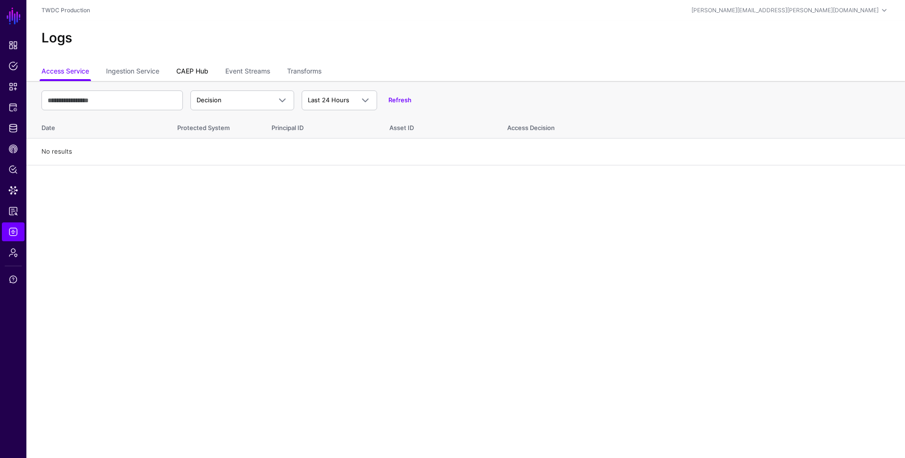
click at [194, 71] on link "CAEP Hub" at bounding box center [192, 72] width 32 height 18
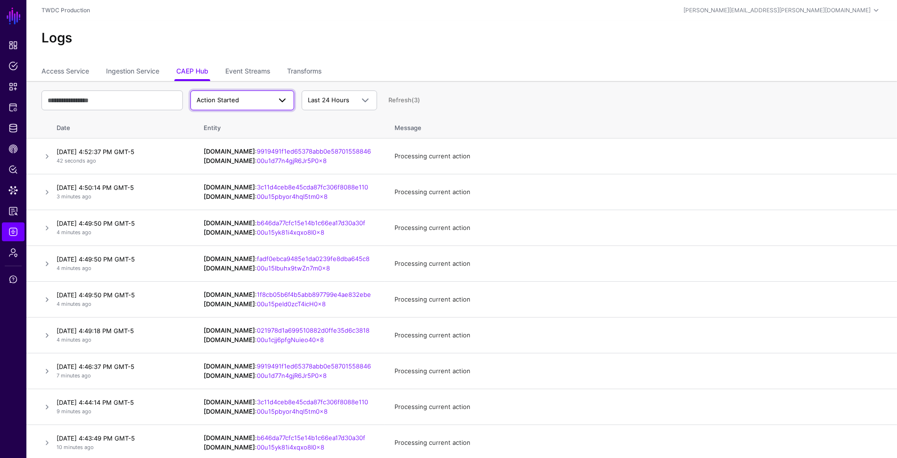
click at [227, 103] on span "Action Started" at bounding box center [217, 100] width 42 height 8
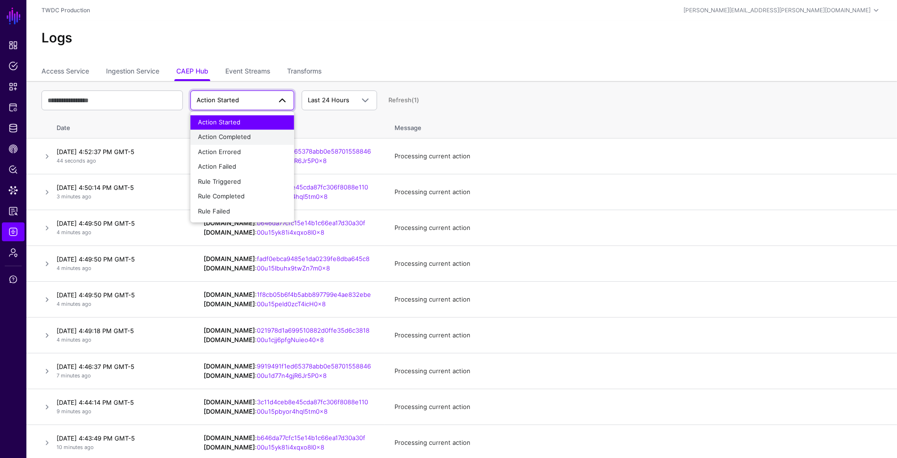
click at [226, 133] on span "Action Completed" at bounding box center [224, 137] width 53 height 8
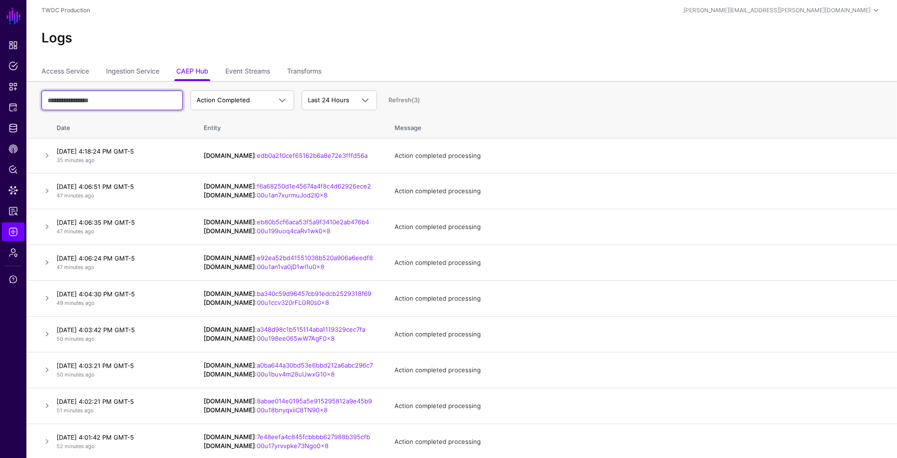
click at [107, 104] on input "text" at bounding box center [111, 100] width 141 height 20
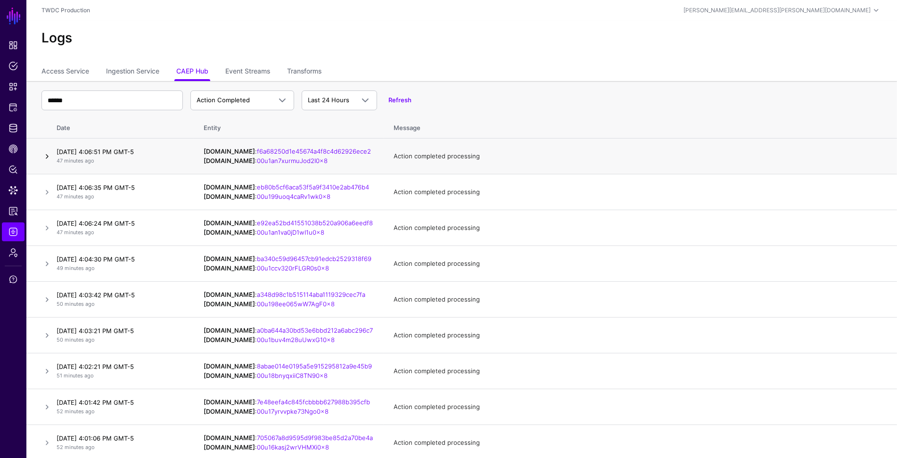
click at [49, 157] on link at bounding box center [46, 156] width 11 height 11
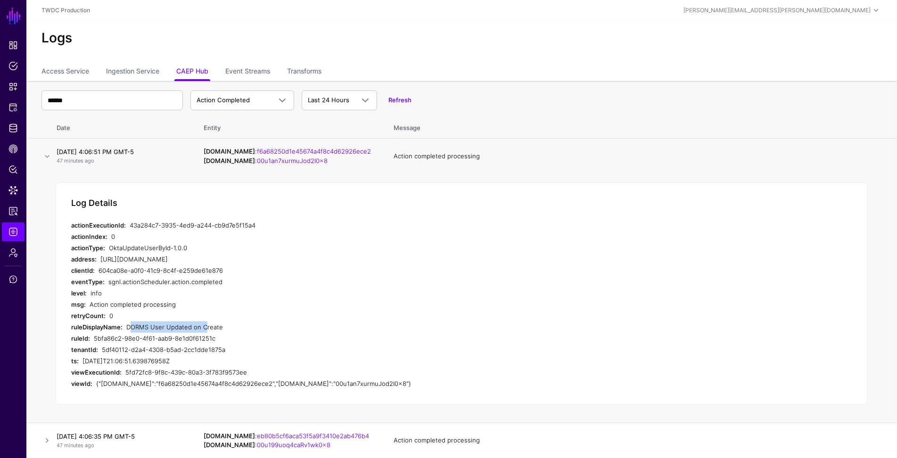
drag, startPoint x: 131, startPoint y: 326, endPoint x: 201, endPoint y: 326, distance: 69.7
click at [201, 326] on div "DORMS User Updated on Create" at bounding box center [287, 326] width 322 height 11
copy div "DORMS User Updated on"
click at [66, 97] on input "******" at bounding box center [111, 100] width 141 height 20
paste input "**********"
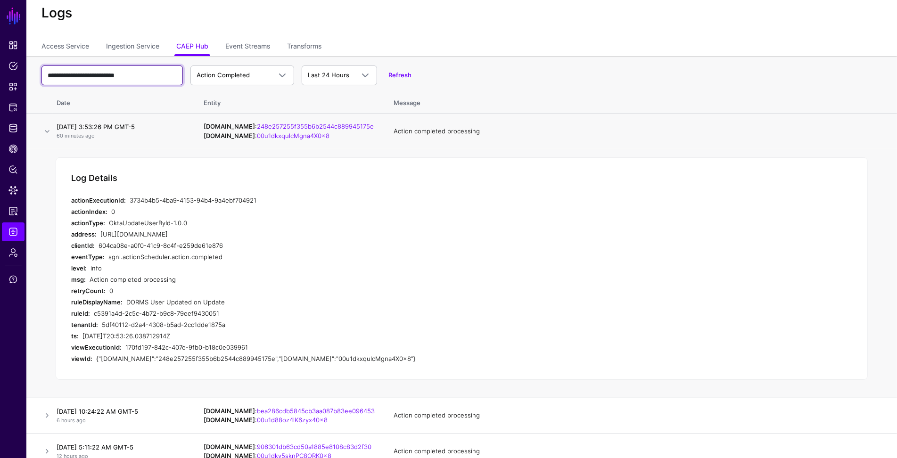
scroll to position [73, 0]
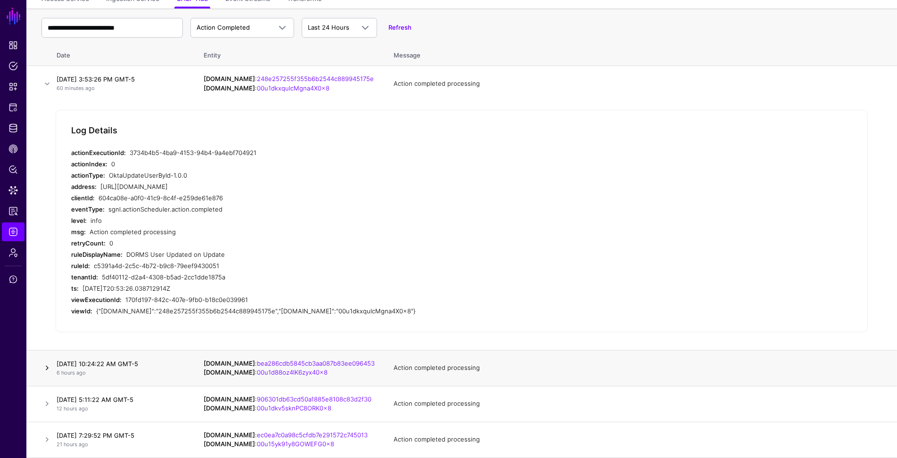
click at [47, 370] on link at bounding box center [46, 367] width 11 height 11
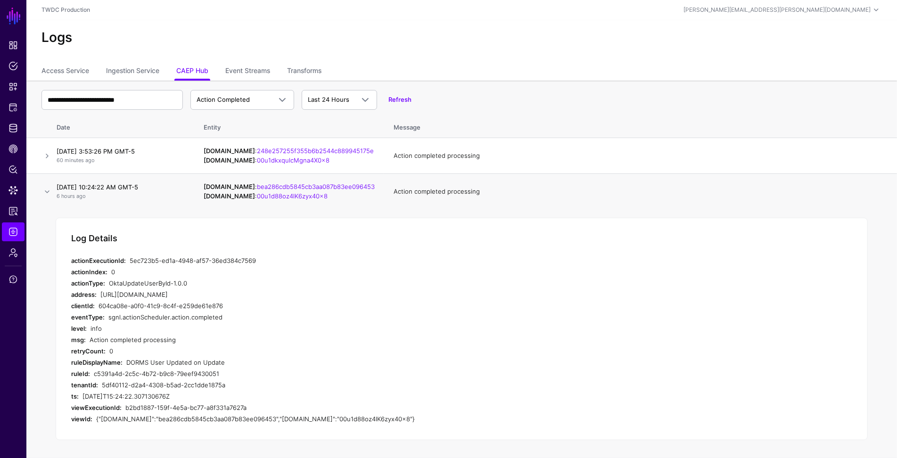
scroll to position [0, 0]
click at [47, 192] on link at bounding box center [46, 192] width 11 height 11
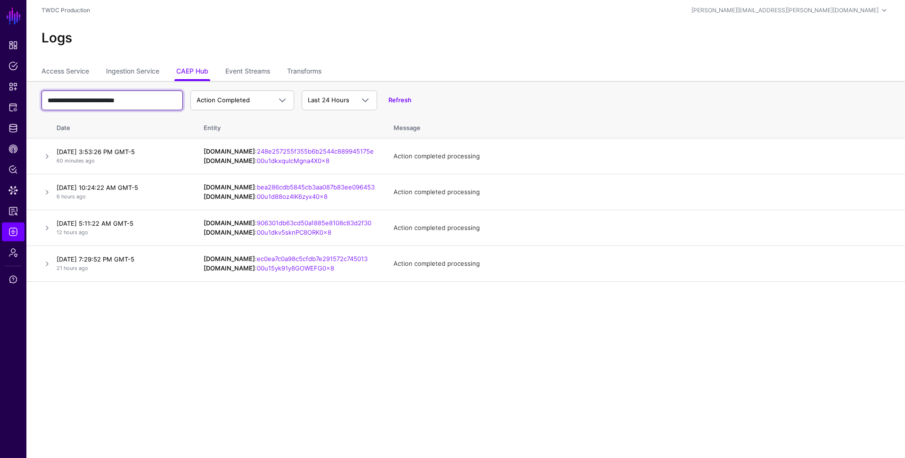
drag, startPoint x: 155, startPoint y: 100, endPoint x: 127, endPoint y: 99, distance: 27.8
click at [127, 99] on input "**********" at bounding box center [111, 100] width 141 height 20
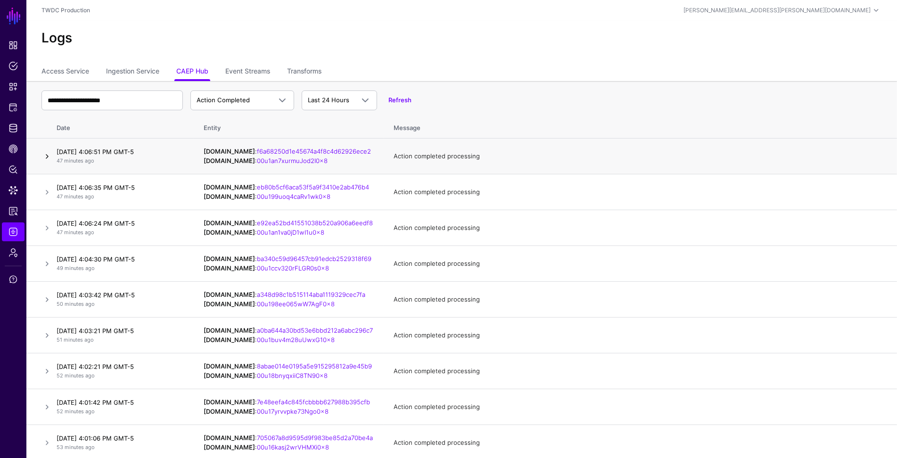
click at [46, 160] on link at bounding box center [46, 156] width 11 height 11
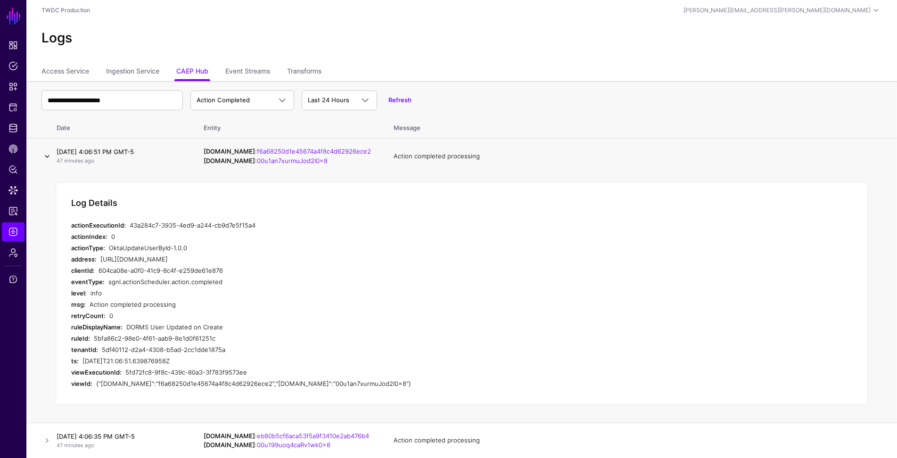
click at [46, 160] on link at bounding box center [46, 156] width 11 height 11
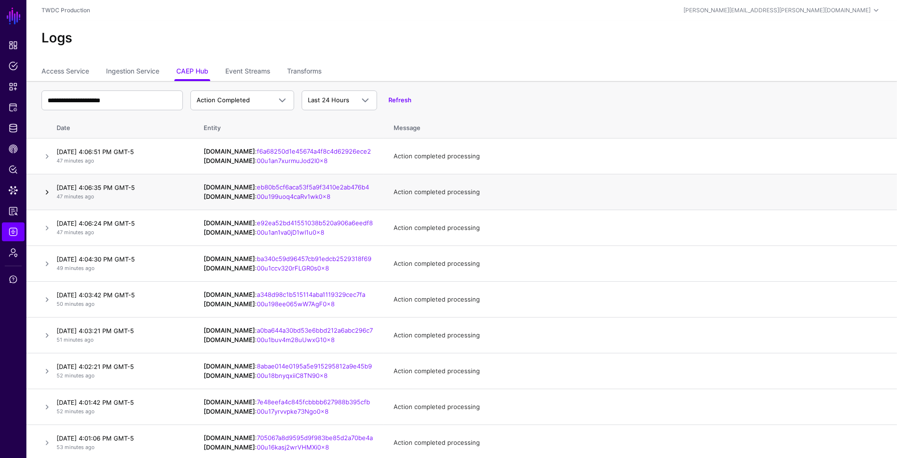
click at [44, 189] on link at bounding box center [46, 192] width 11 height 11
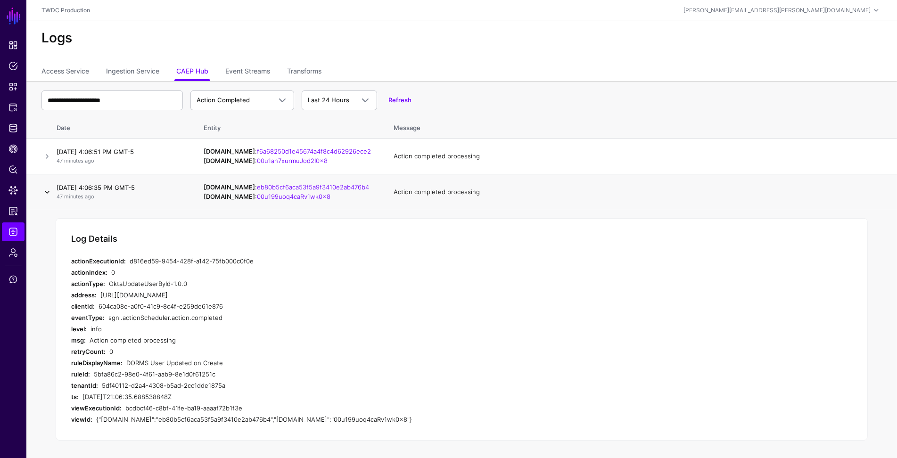
click at [44, 189] on link at bounding box center [46, 192] width 11 height 11
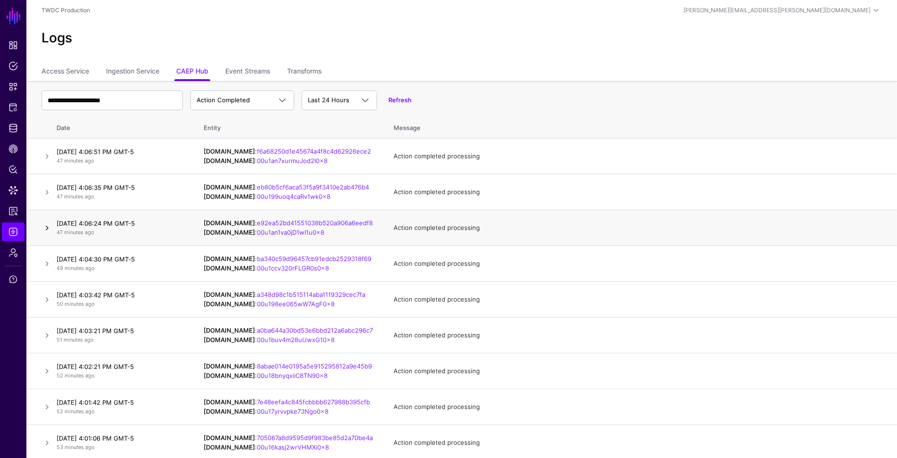
click at [44, 227] on link at bounding box center [46, 227] width 11 height 11
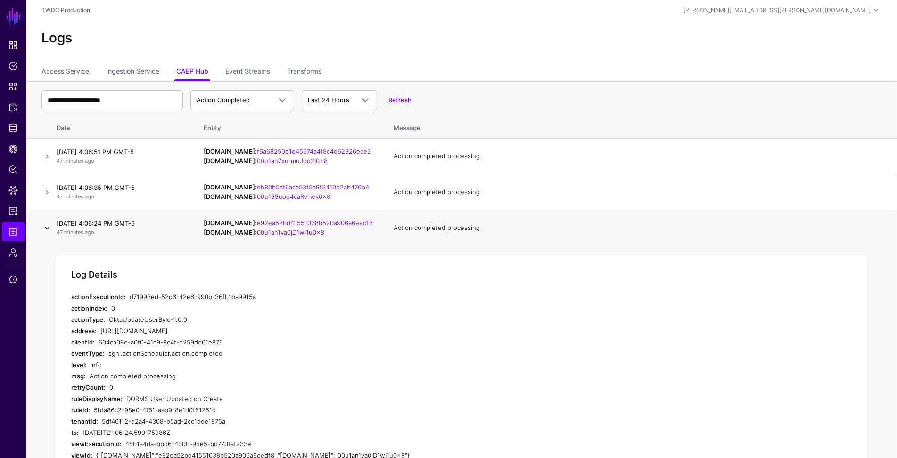
click at [44, 227] on link at bounding box center [46, 227] width 11 height 11
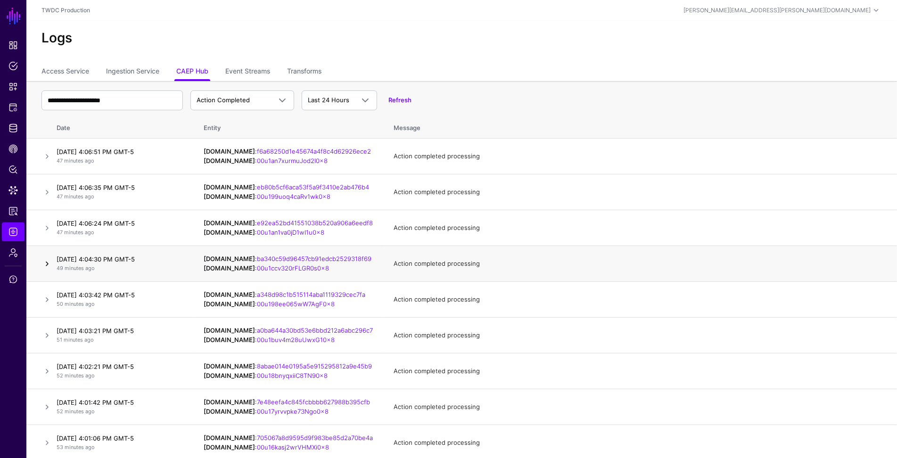
click at [44, 264] on link at bounding box center [46, 263] width 11 height 11
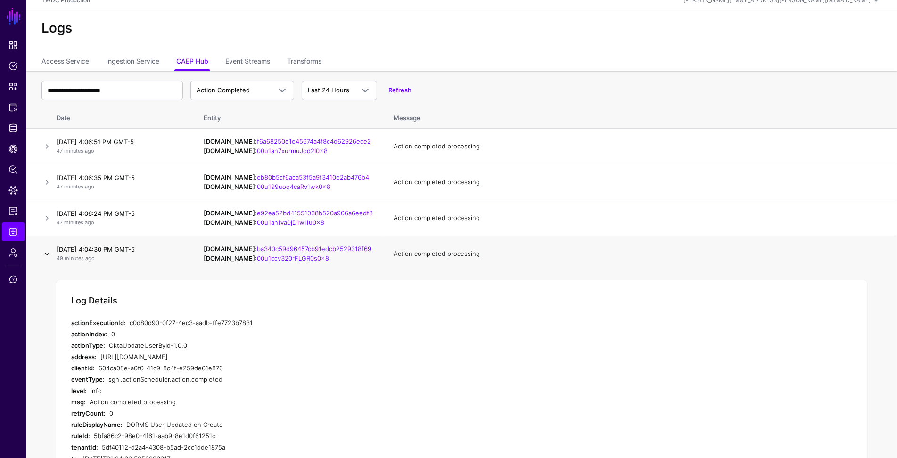
scroll to position [14, 0]
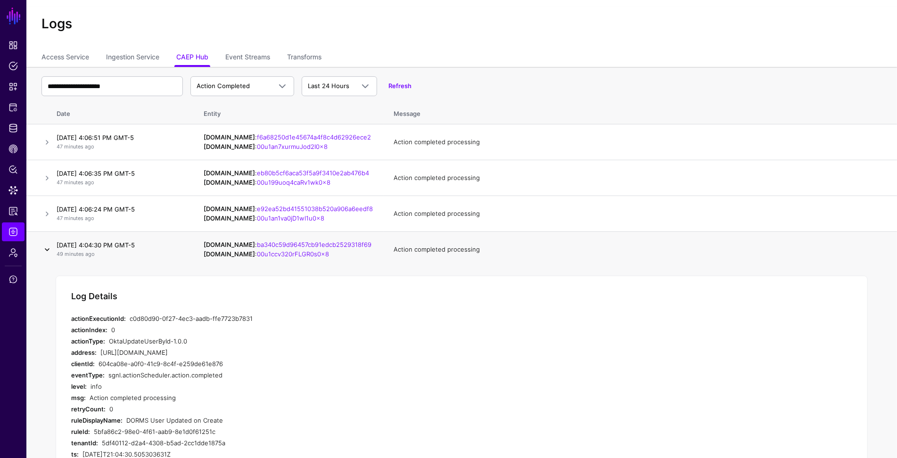
click at [45, 248] on link at bounding box center [46, 249] width 11 height 11
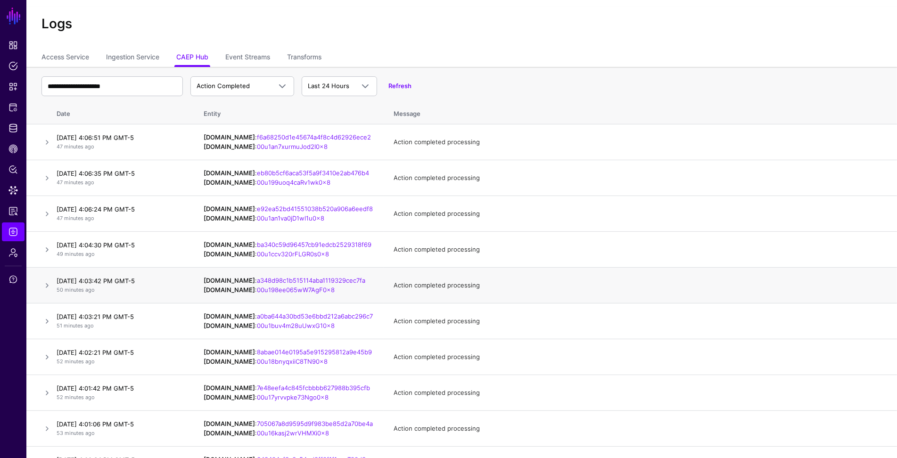
click at [48, 279] on td at bounding box center [39, 286] width 26 height 36
click at [48, 288] on link at bounding box center [46, 285] width 11 height 11
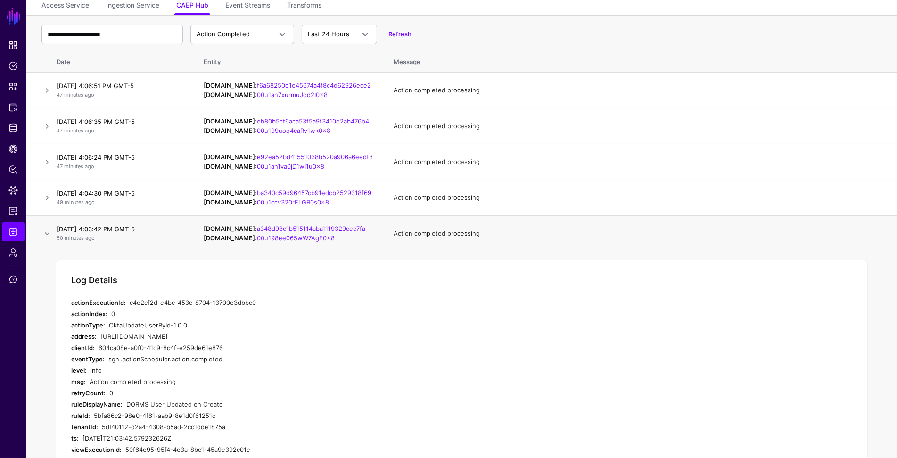
scroll to position [67, 0]
click at [47, 233] on link at bounding box center [46, 232] width 11 height 11
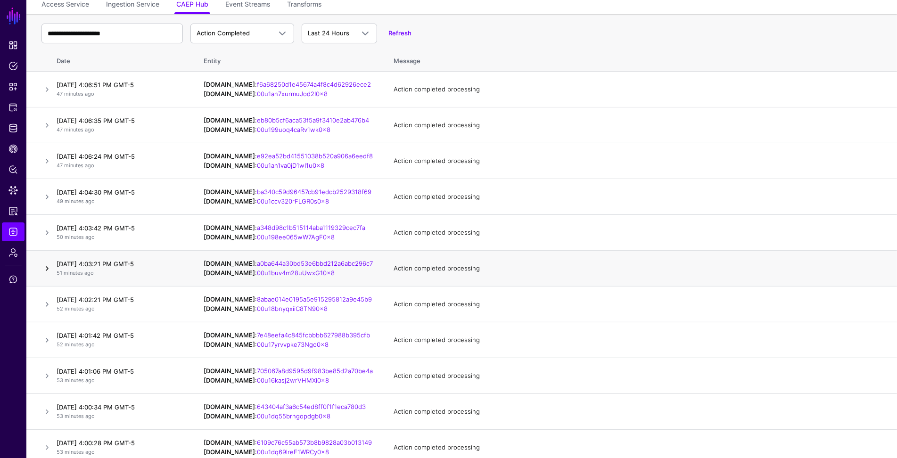
click at [46, 266] on link at bounding box center [46, 268] width 11 height 11
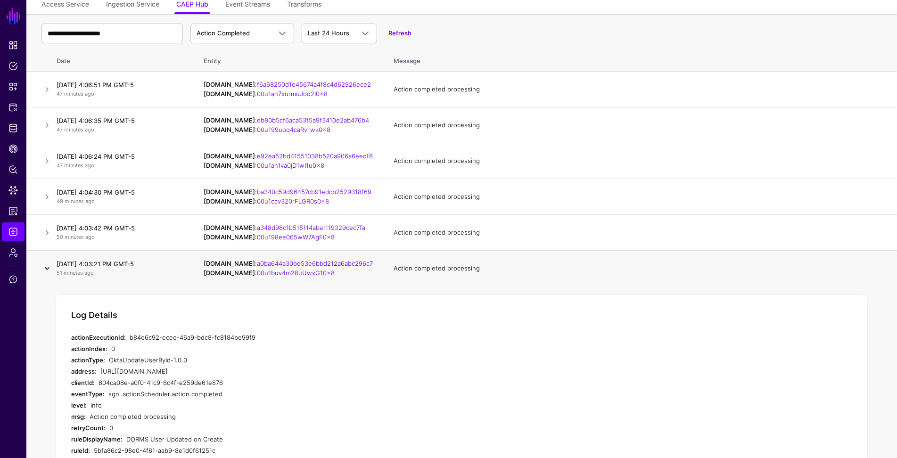
click at [47, 268] on link at bounding box center [46, 268] width 11 height 11
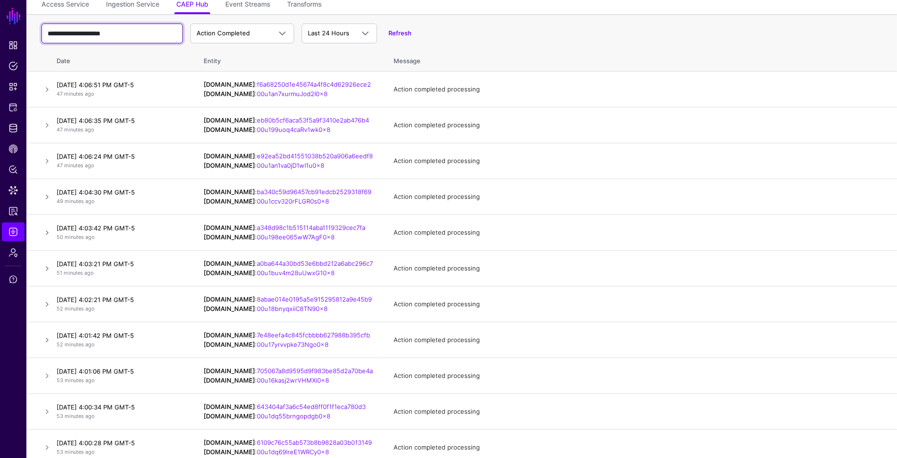
click at [131, 36] on input "**********" at bounding box center [111, 34] width 141 height 20
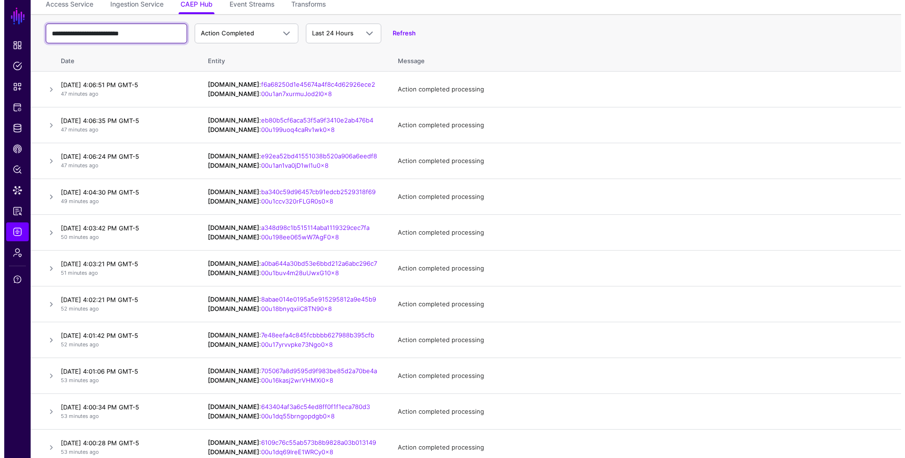
scroll to position [0, 0]
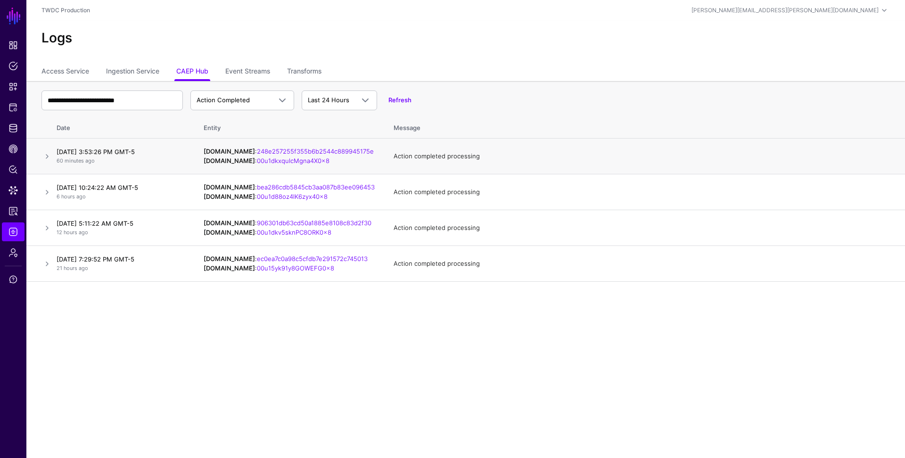
drag, startPoint x: 347, startPoint y: 267, endPoint x: 238, endPoint y: 149, distance: 160.4
click at [238, 149] on table "**********" at bounding box center [465, 181] width 878 height 201
copy table "248e257255f355b6b2544c889945175e [DOMAIN_NAME] : 00u1dkxqulcMgna4X0x8 Action co…"
click at [139, 100] on input "**********" at bounding box center [111, 100] width 141 height 20
paste input "****"
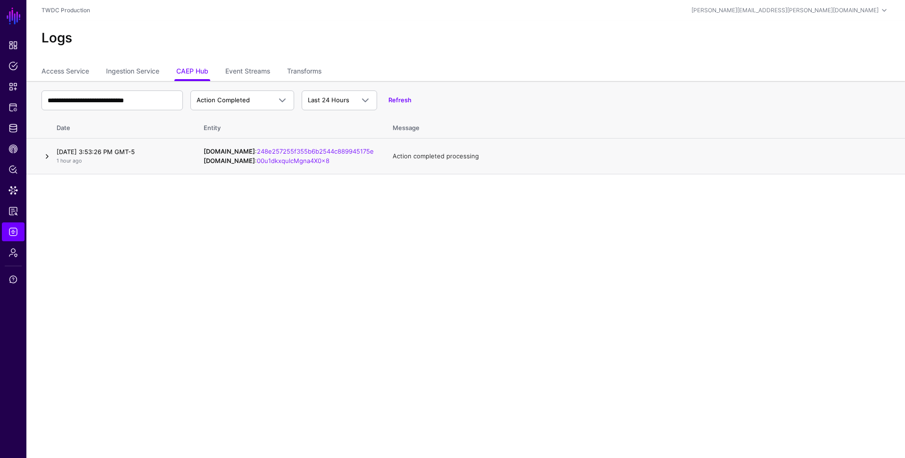
click at [45, 155] on link at bounding box center [46, 156] width 11 height 11
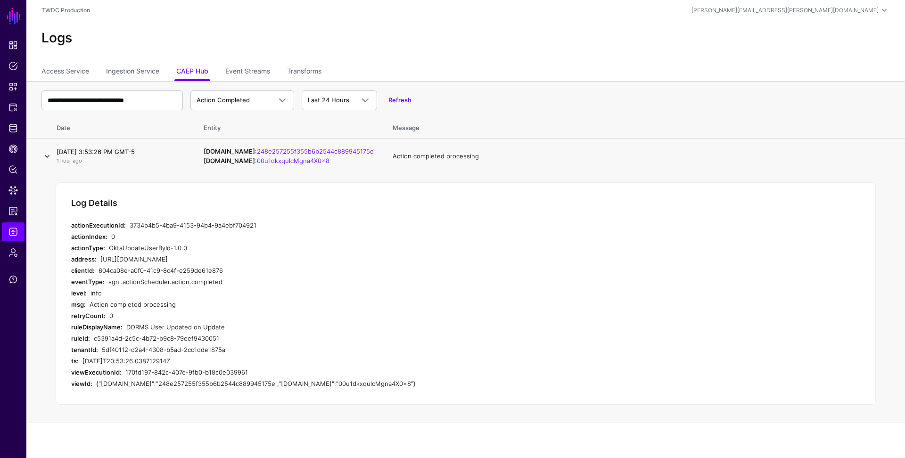
click at [45, 155] on link at bounding box center [46, 156] width 11 height 11
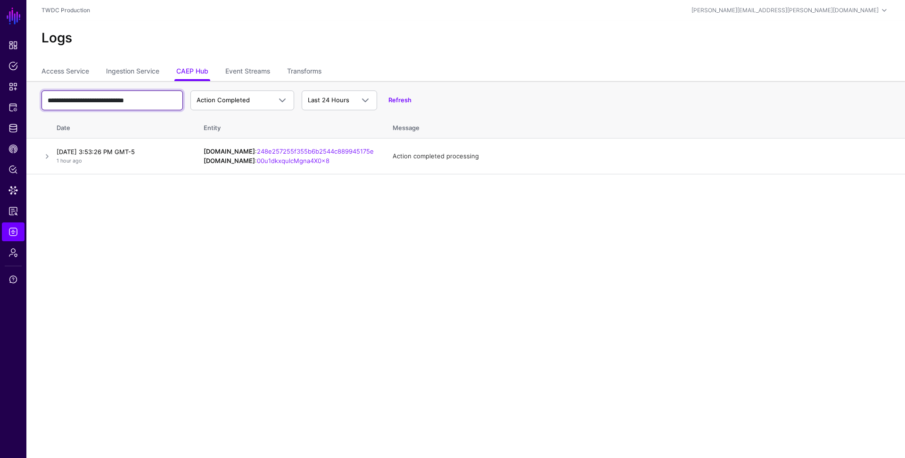
click at [125, 98] on input "**********" at bounding box center [111, 100] width 141 height 20
paste input "text"
click at [49, 155] on link at bounding box center [46, 156] width 11 height 11
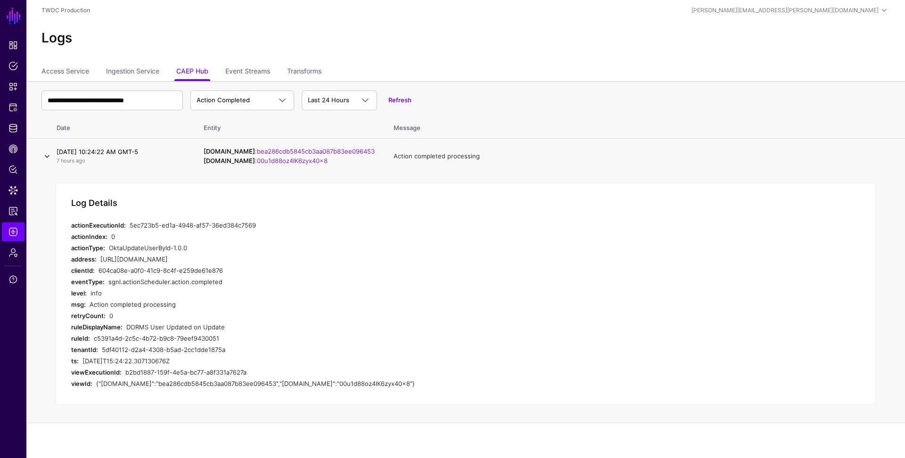
click at [47, 157] on link at bounding box center [46, 156] width 11 height 11
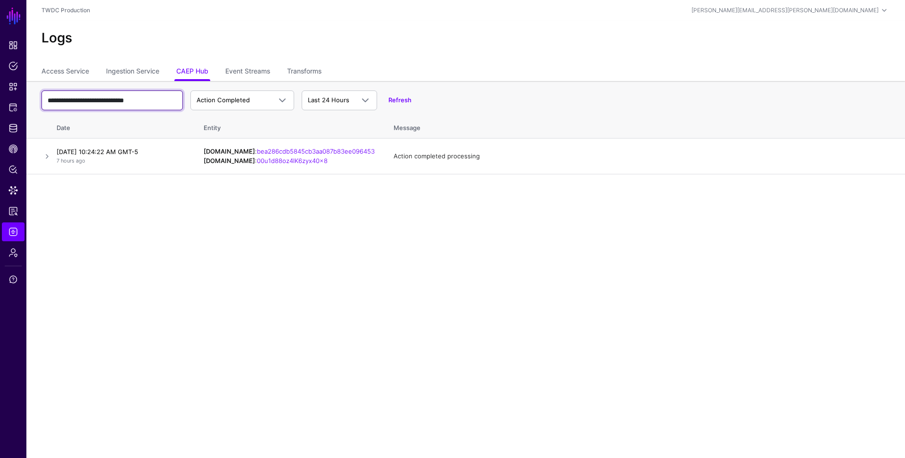
click at [143, 100] on input "**********" at bounding box center [111, 100] width 141 height 20
paste input "text"
click at [47, 154] on link at bounding box center [46, 156] width 11 height 11
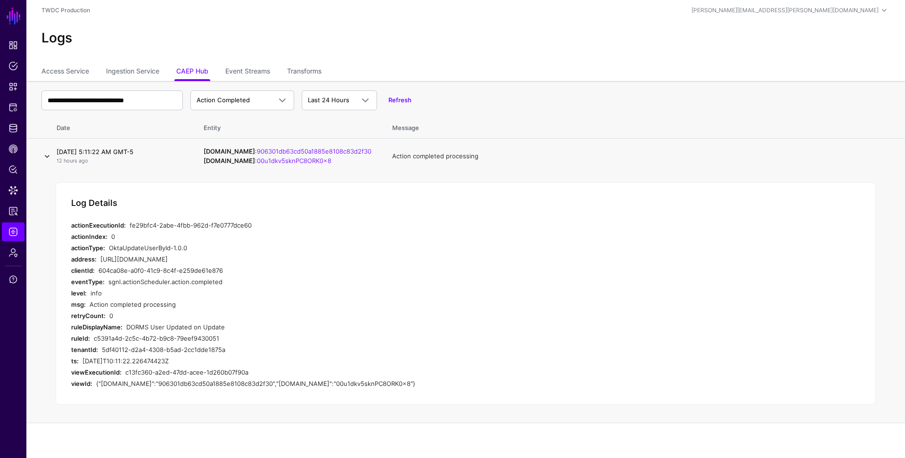
click at [47, 154] on link at bounding box center [46, 156] width 11 height 11
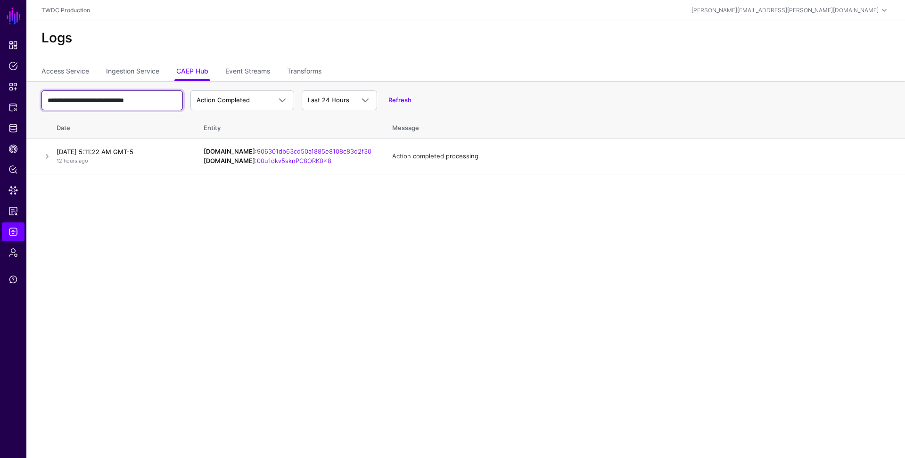
click at [127, 96] on input "**********" at bounding box center [111, 100] width 141 height 20
paste input "text"
type input "**********"
click at [42, 154] on link at bounding box center [46, 156] width 11 height 11
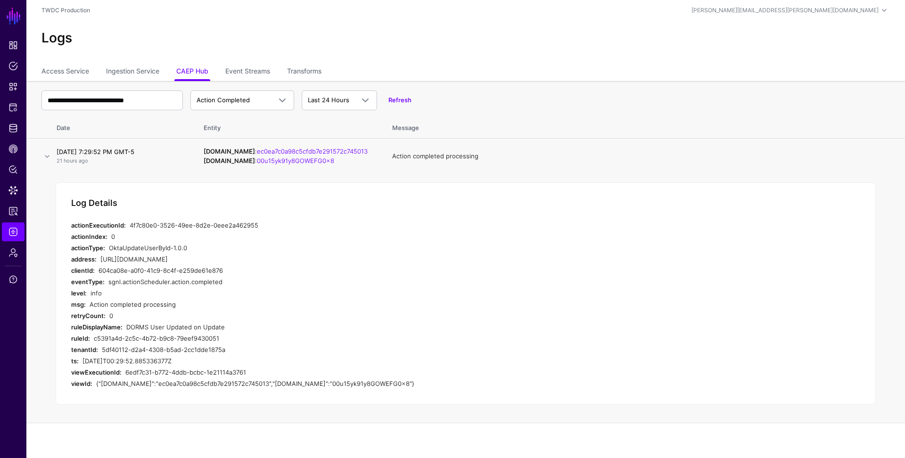
click at [285, 236] on div "0" at bounding box center [279, 236] width 337 height 11
